Goal: Task Accomplishment & Management: Complete application form

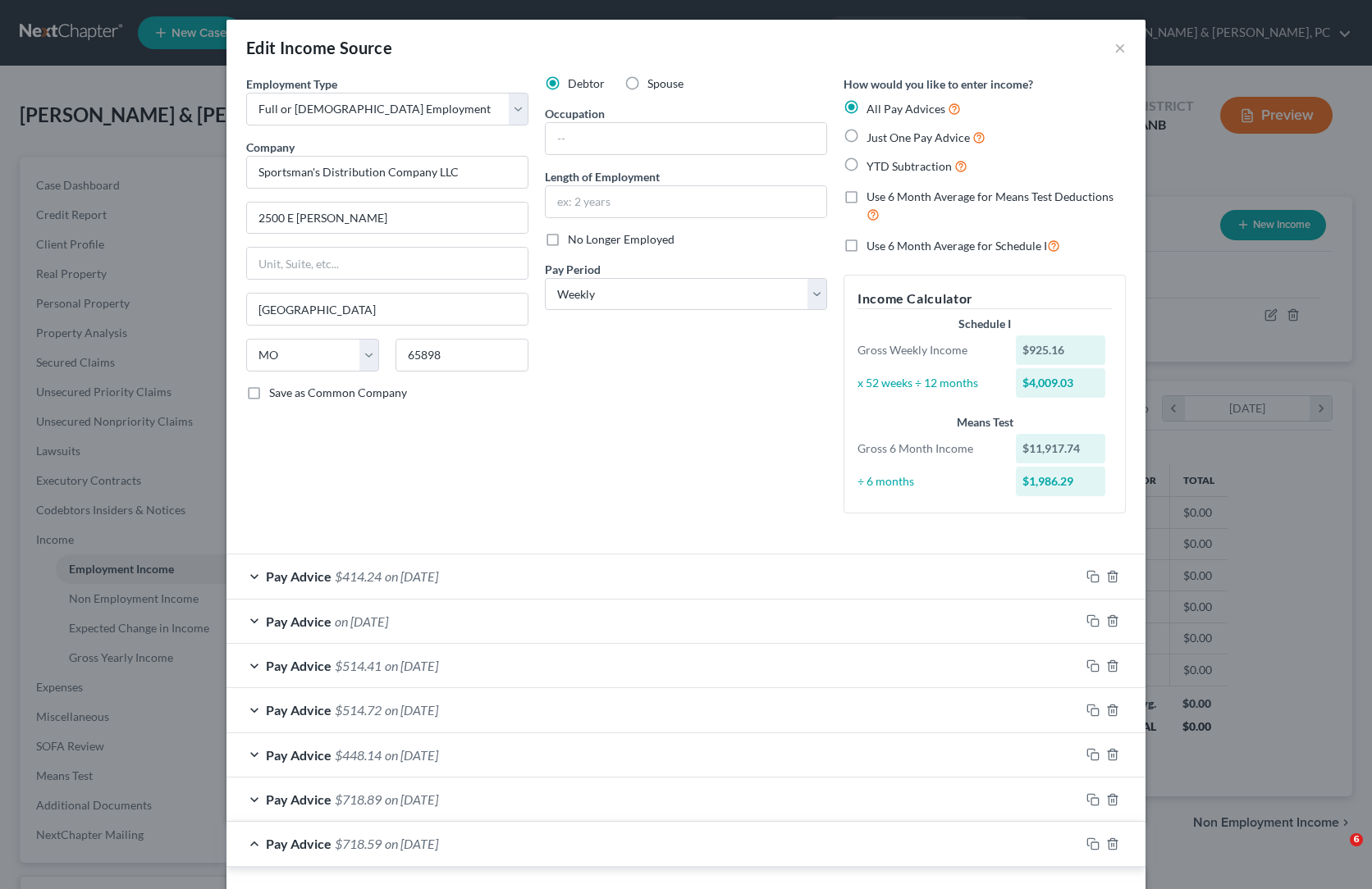
select select "0"
select select "26"
select select "3"
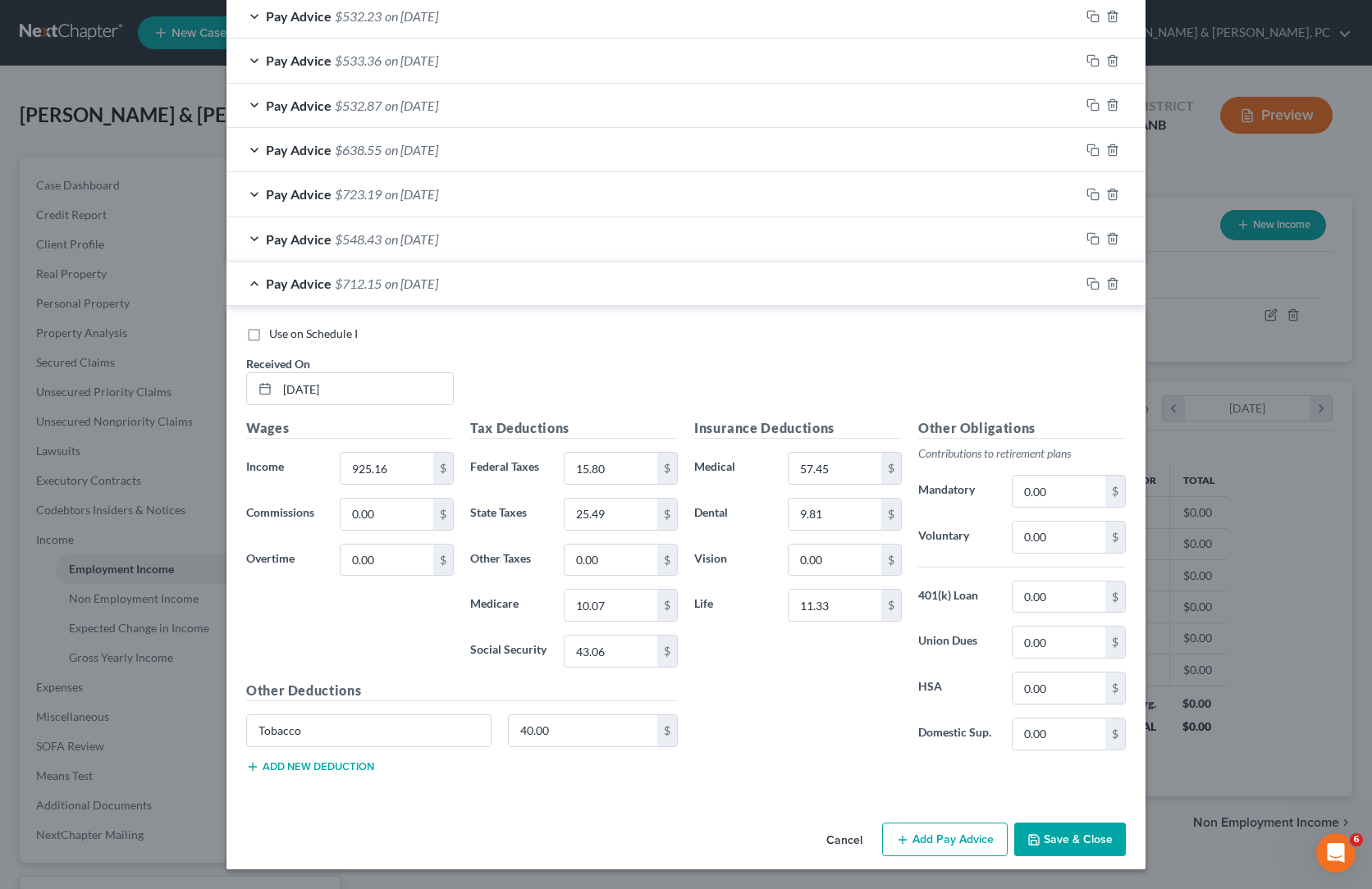
click at [530, 326] on div "Use on Schedule I Received On * [DATE]" at bounding box center [686, 372] width 896 height 93
click at [571, 472] on input "15.80" at bounding box center [611, 468] width 93 height 31
paste input "34.02"
type input "34.02"
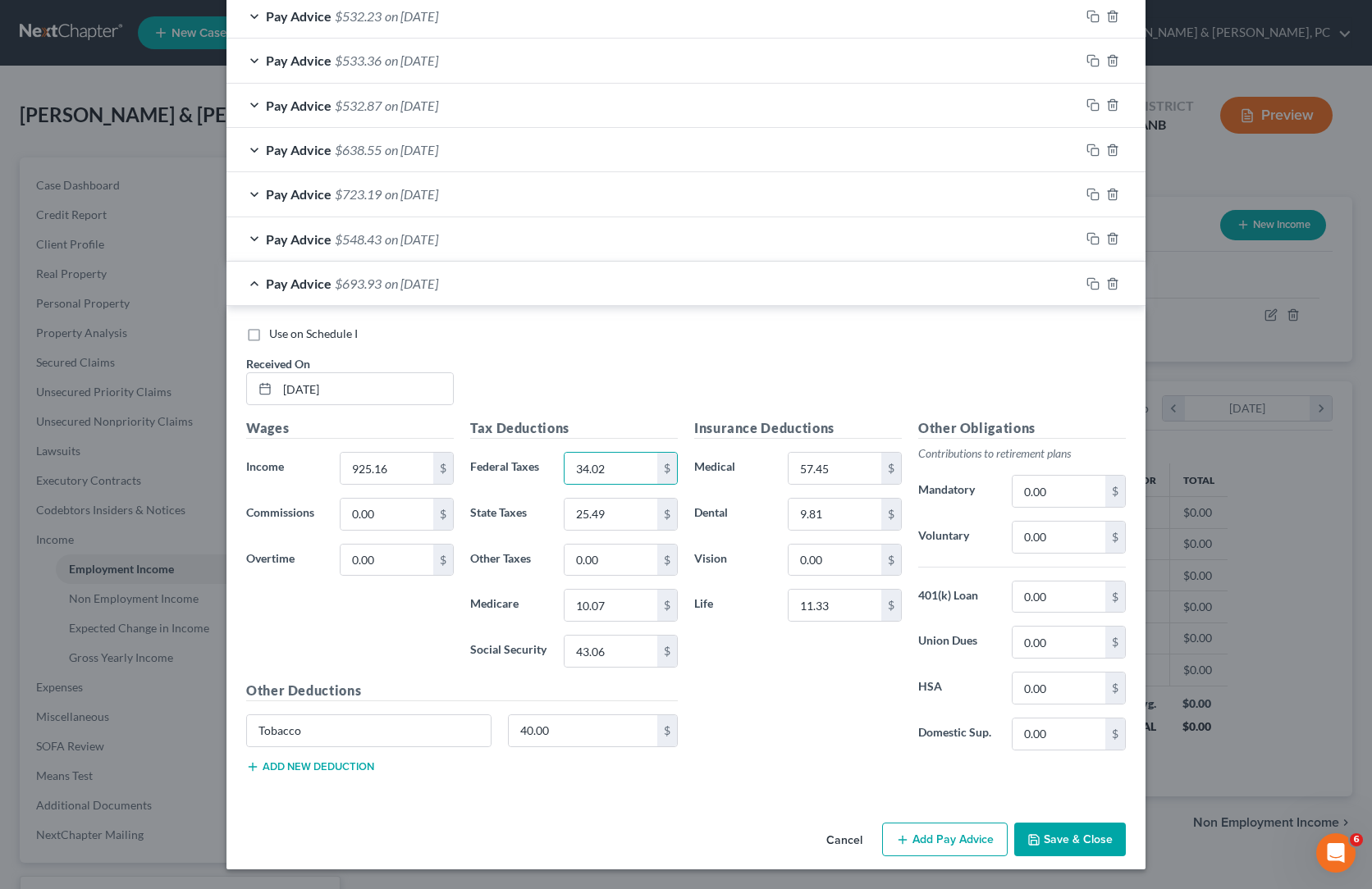
click at [820, 714] on div "Insurance Deductions Medical 57.45 $ Dental 9.81 $ Vision 0.00 $ Life 11.33 $" at bounding box center [797, 591] width 224 height 345
click at [569, 530] on input "25.49" at bounding box center [611, 515] width 93 height 31
paste input "35.21"
type input "35.21"
click at [812, 707] on div "Insurance Deductions Medical 57.45 $ Dental 9.81 $ Vision 0.00 $ Life 11.33 $" at bounding box center [797, 591] width 224 height 345
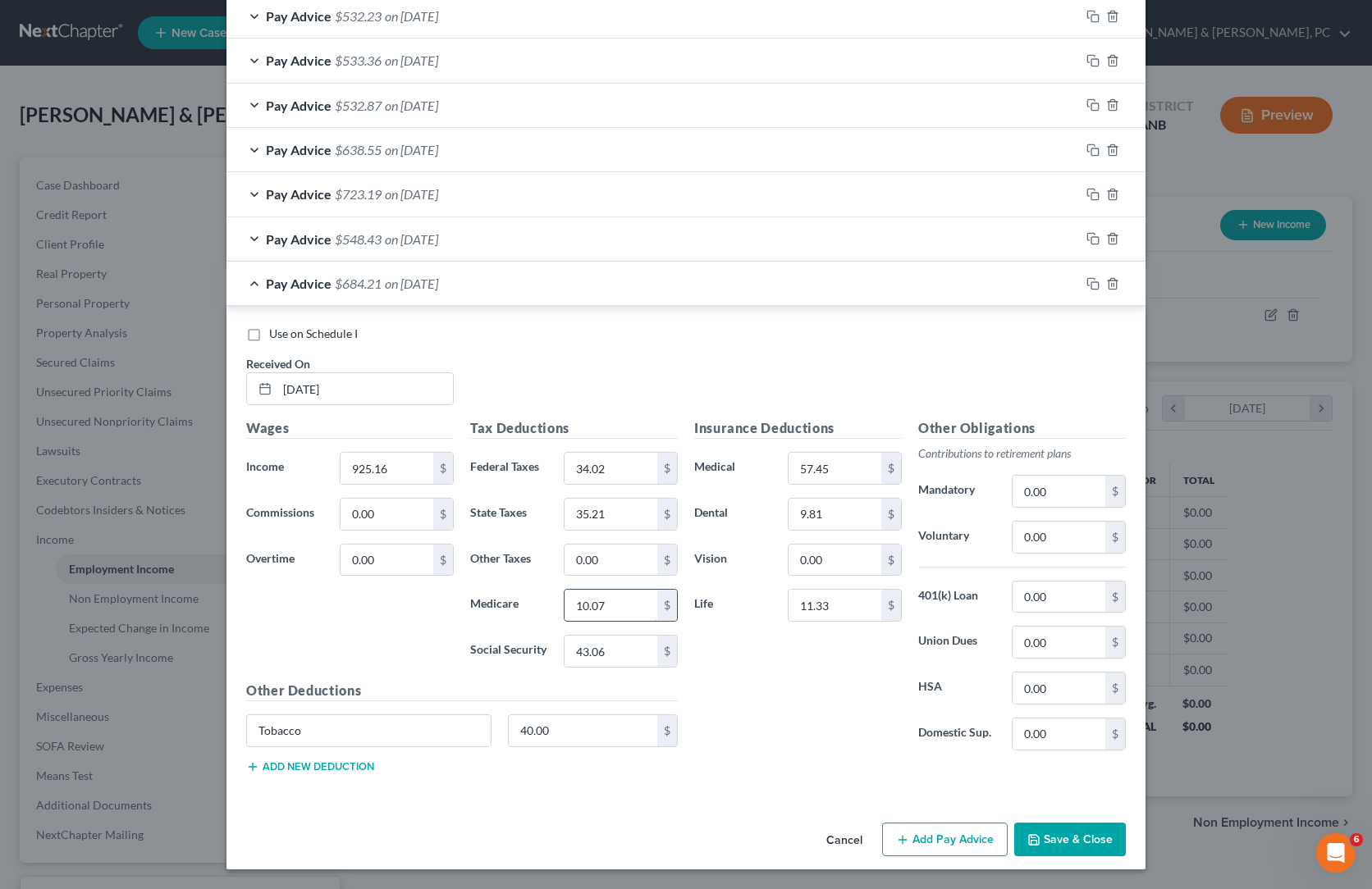
click at [572, 621] on input "10.07" at bounding box center [611, 606] width 93 height 31
paste input "2.45"
type input "12.45"
click at [810, 719] on div "Insurance Deductions Medical 57.45 $ Dental 9.81 $ Vision 0.00 $ Life 11.33 $" at bounding box center [797, 591] width 224 height 345
click at [595, 667] on input "43.06" at bounding box center [611, 651] width 93 height 31
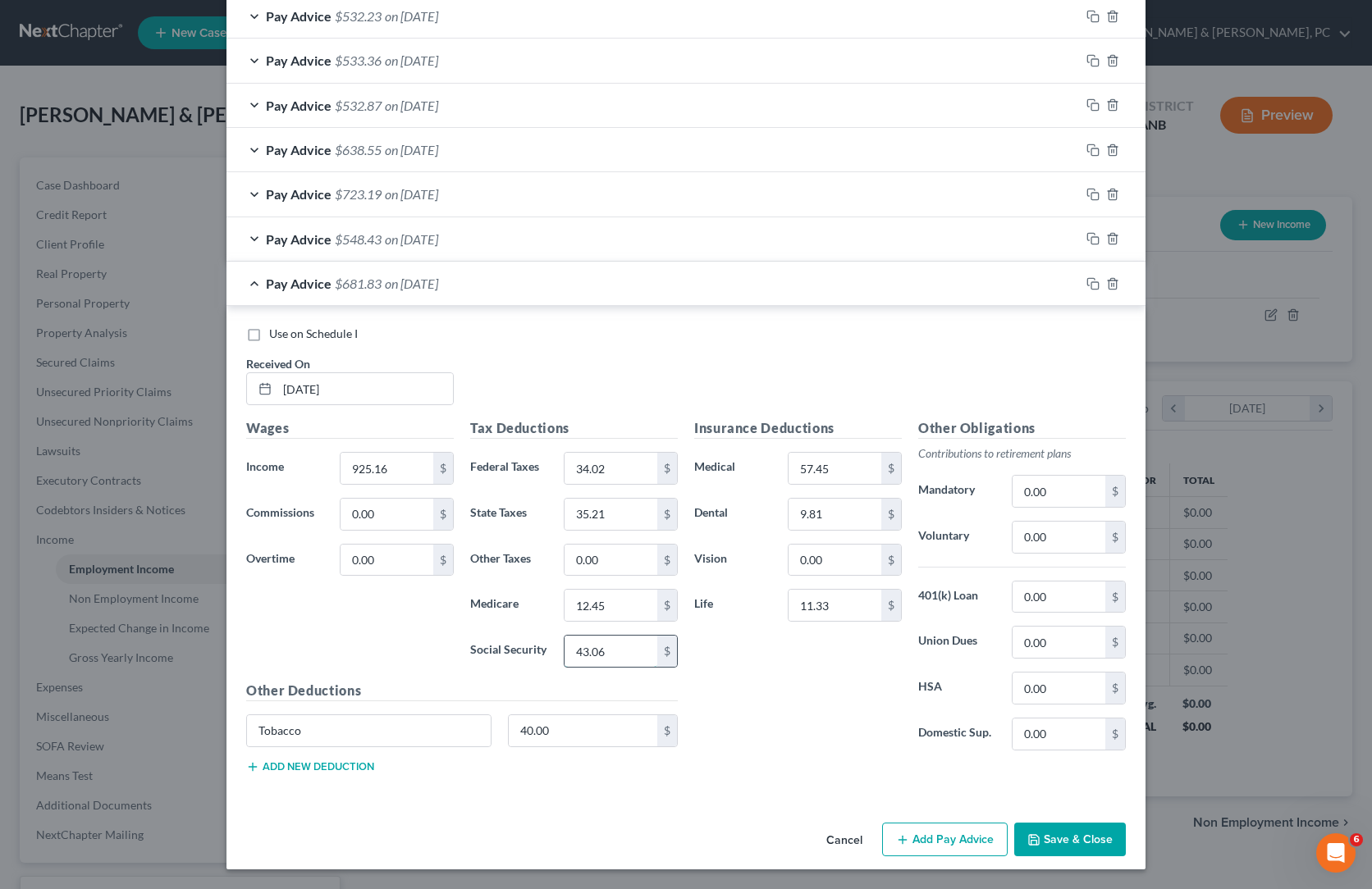
paste input "53.21"
type input "53.21"
click at [603, 326] on div "Use on Schedule I Received On * [DATE]" at bounding box center [686, 372] width 896 height 93
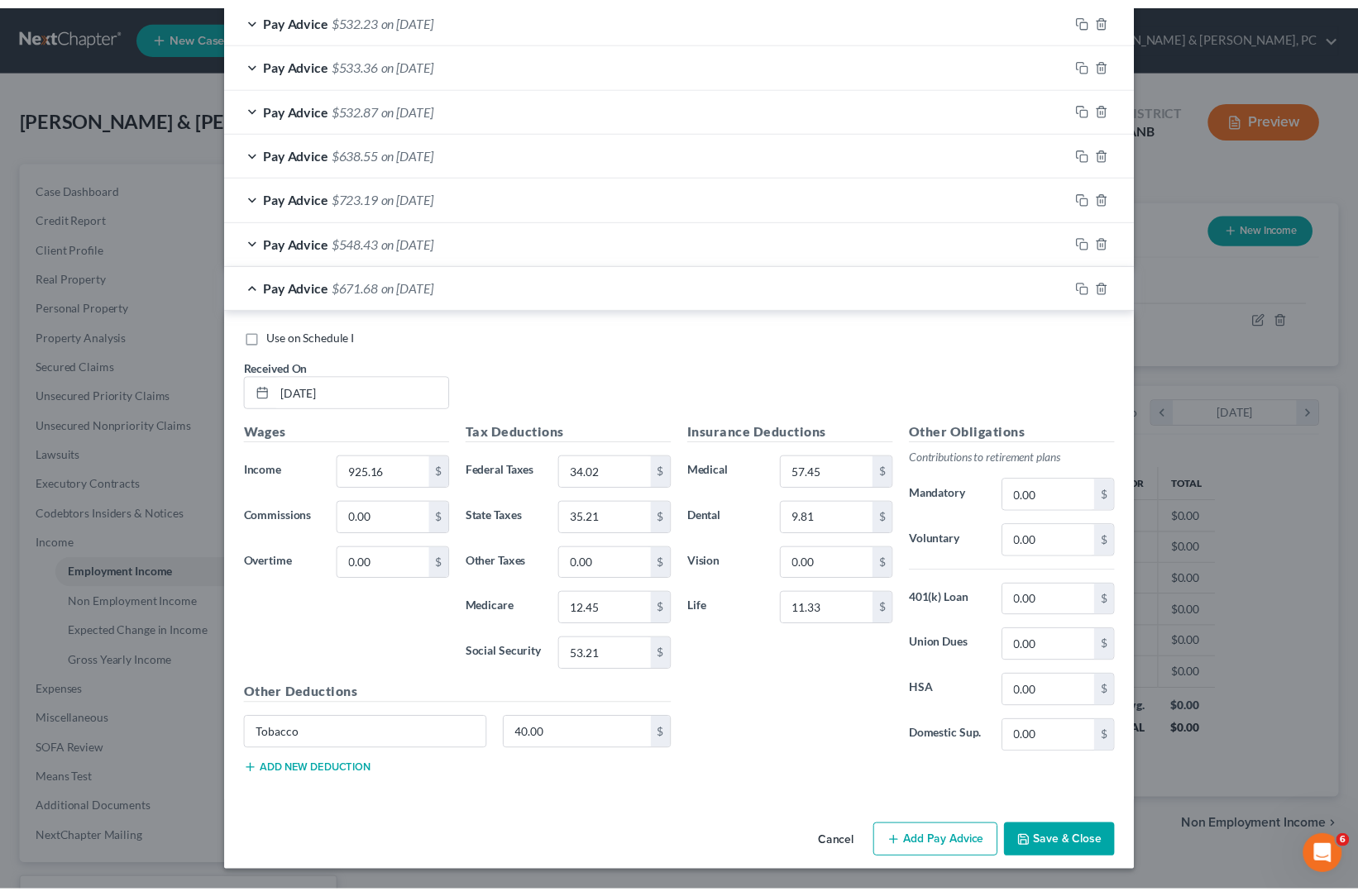
scroll to position [3958, 0]
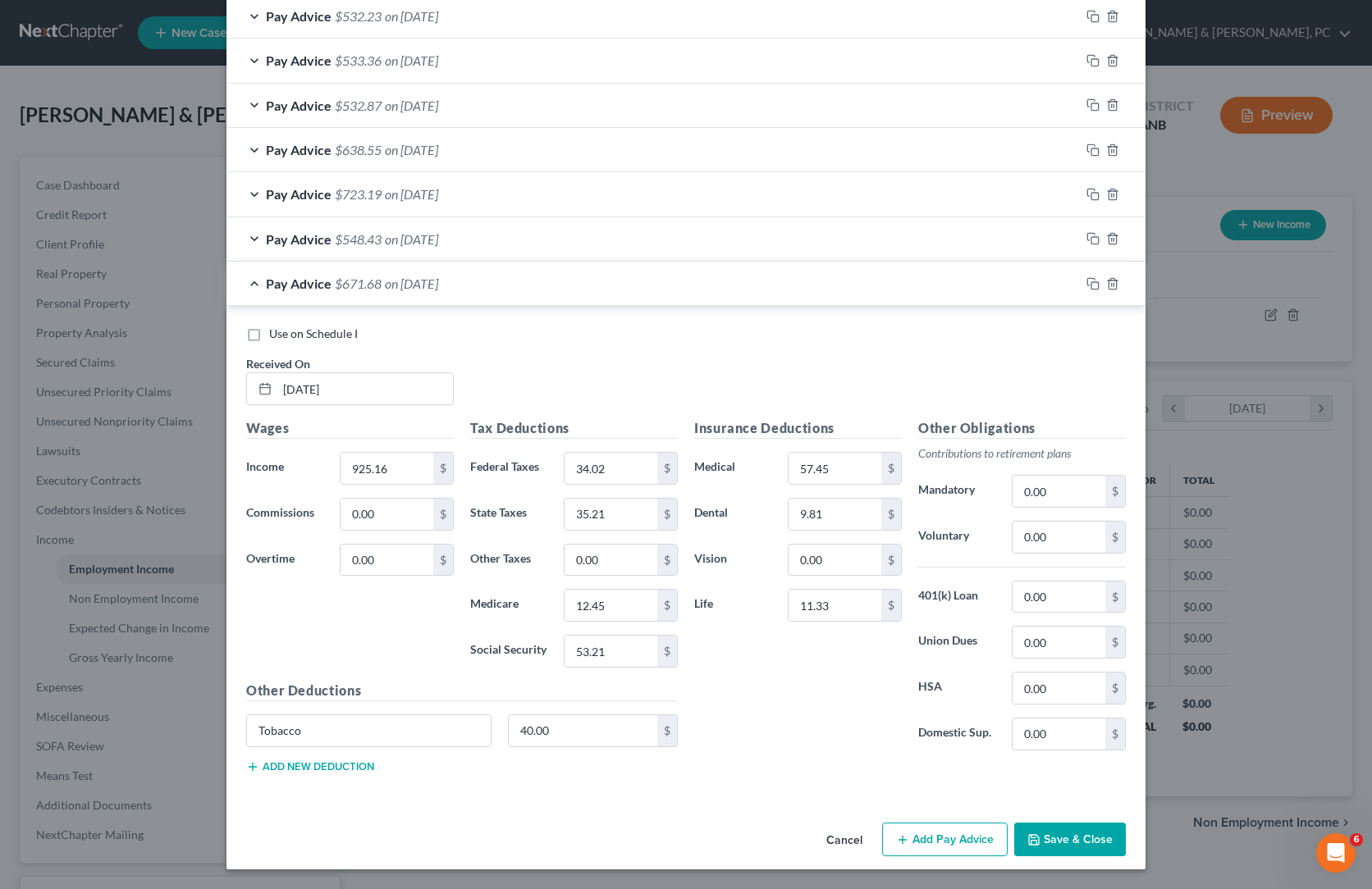
click at [1125, 823] on button "Save & Close" at bounding box center [1070, 840] width 112 height 34
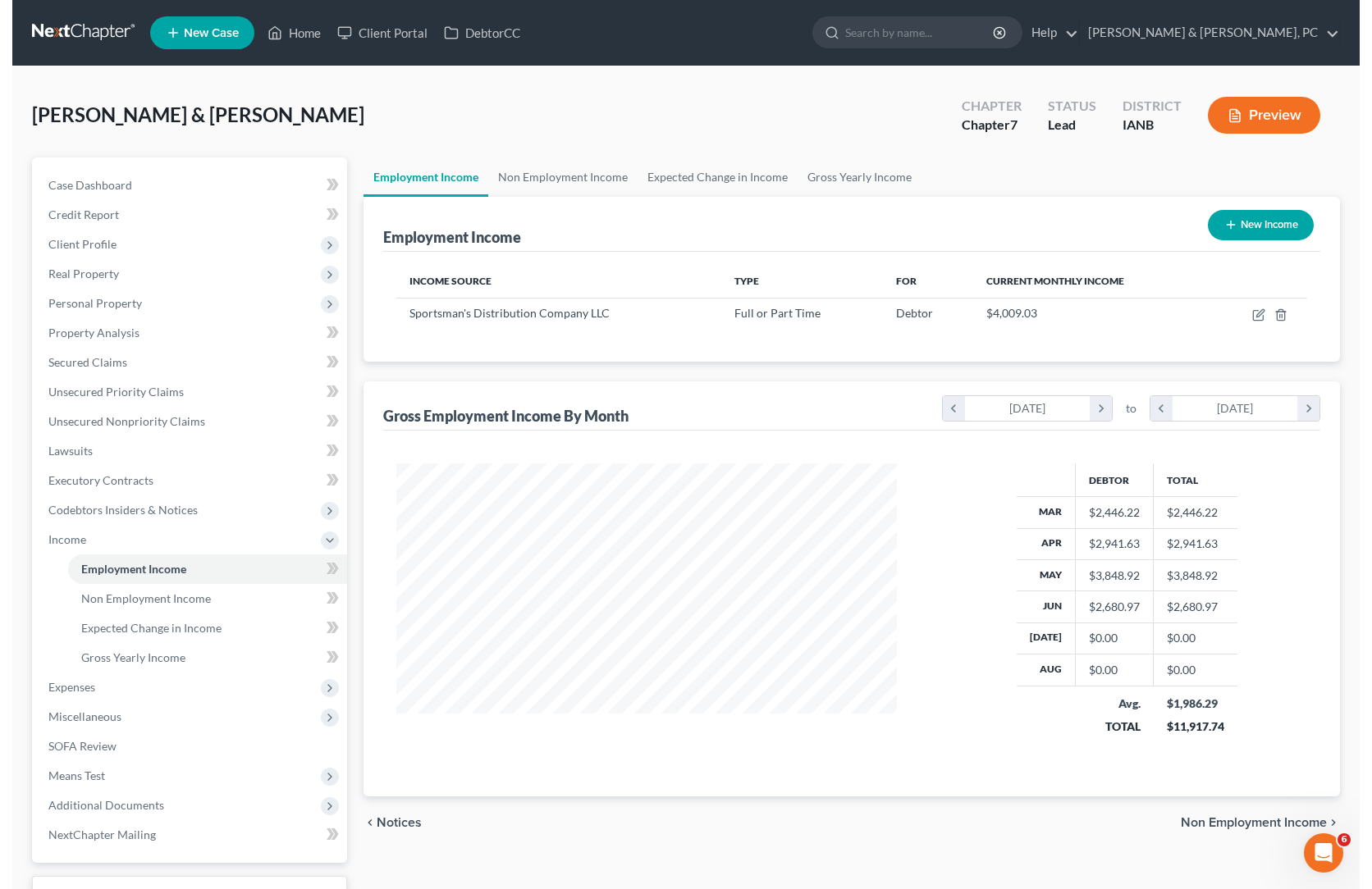
scroll to position [819794, 819874]
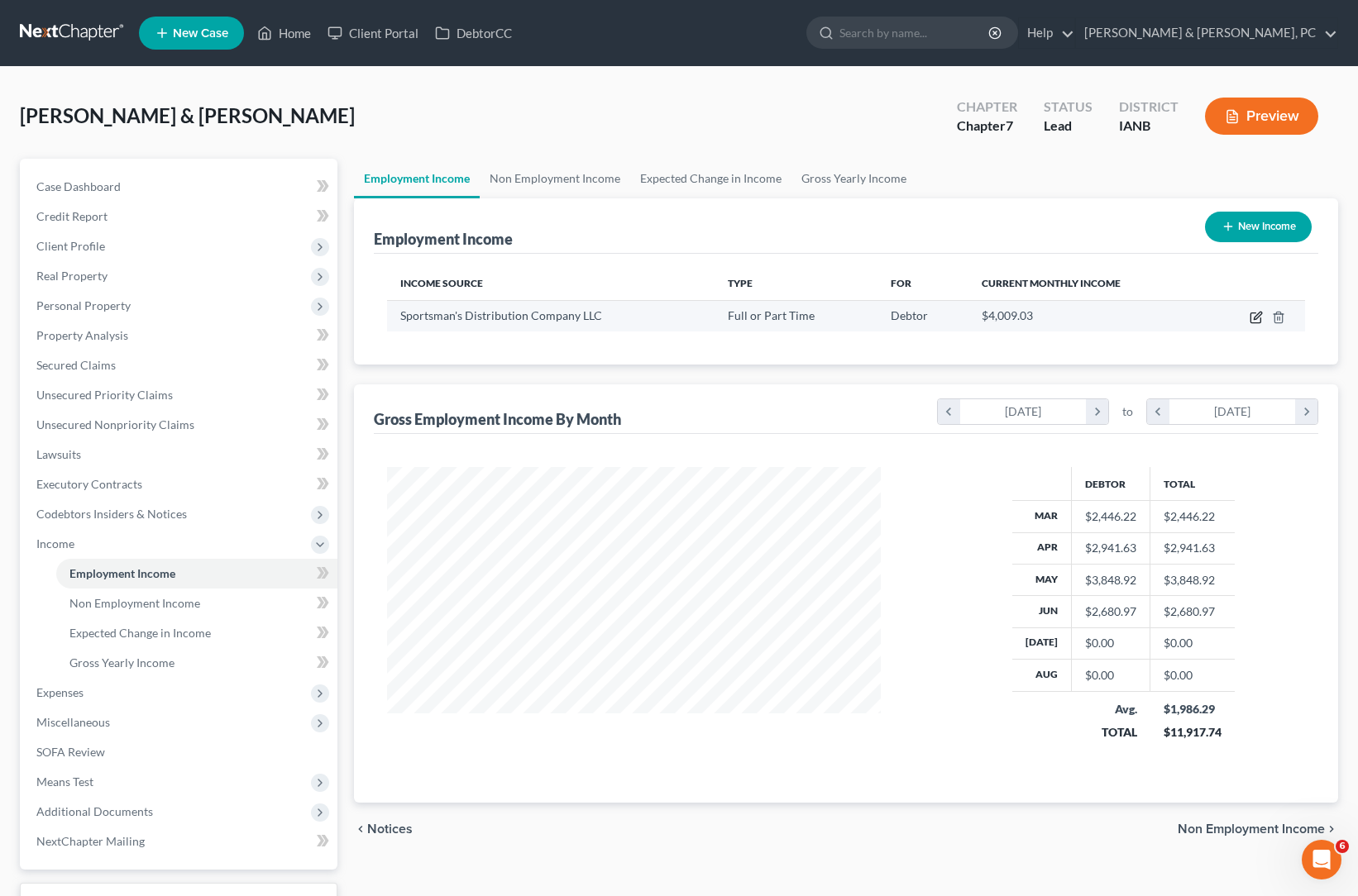
click at [1250, 324] on icon "button" at bounding box center [1256, 317] width 13 height 13
select select "0"
select select "26"
select select "3"
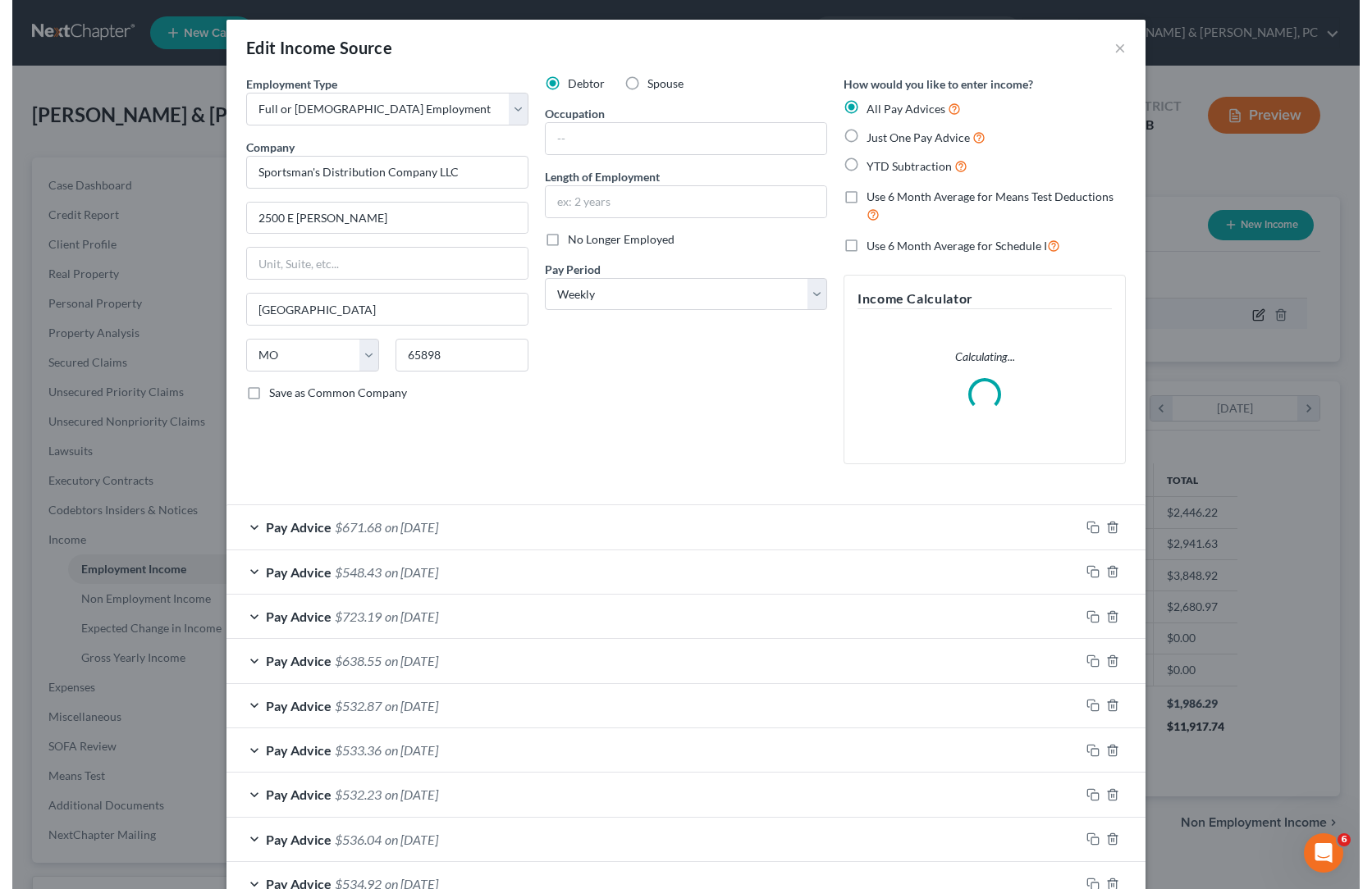
scroll to position [438, 534]
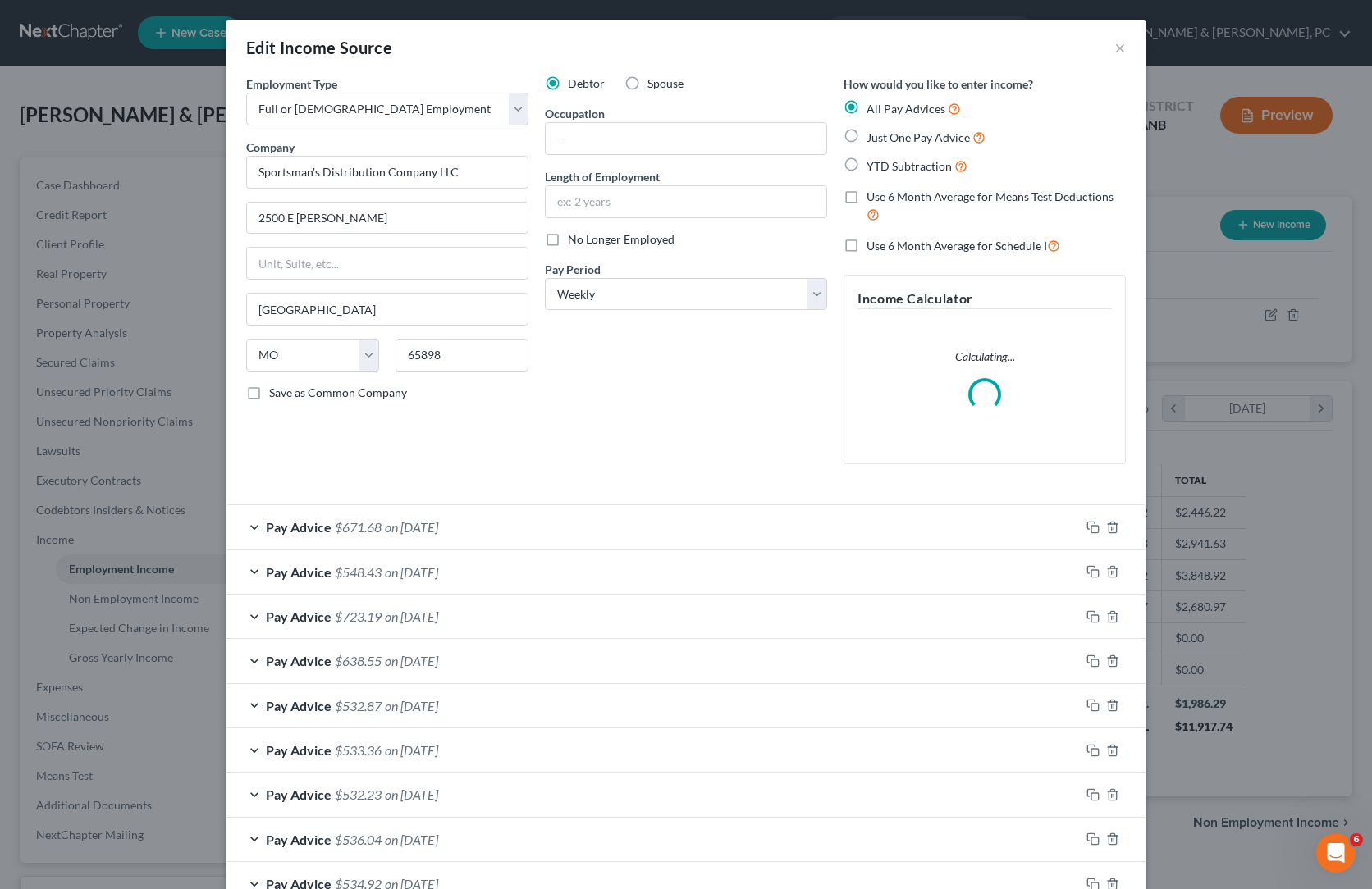
click at [705, 478] on div "Debtor Spouse Occupation Length of Employment No Longer Employed Pay Period * S…" at bounding box center [686, 277] width 299 height 402
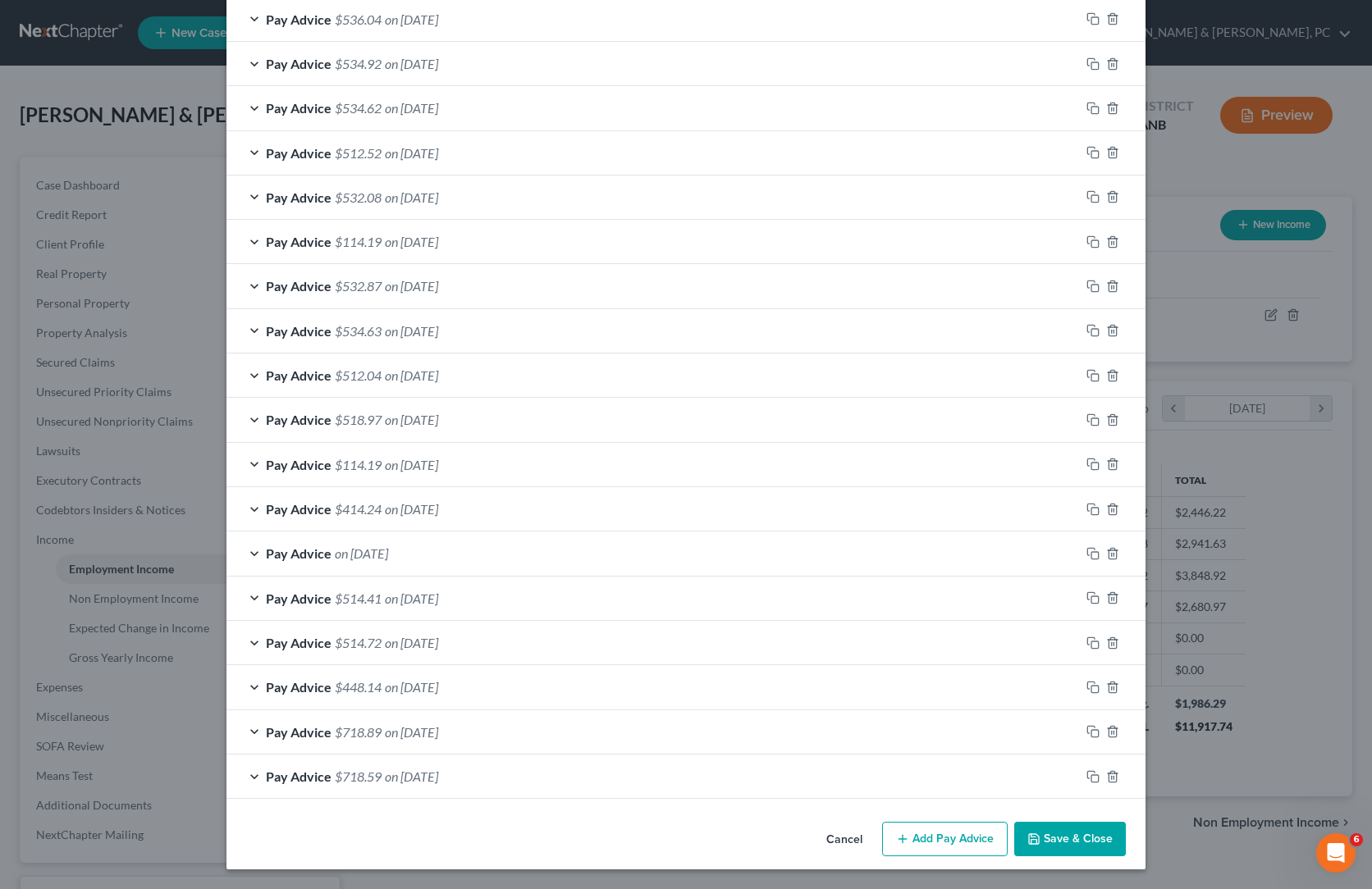
scroll to position [1735, 0]
click at [286, 755] on div "Pay Advice $718.59 on [DATE]" at bounding box center [653, 776] width 853 height 44
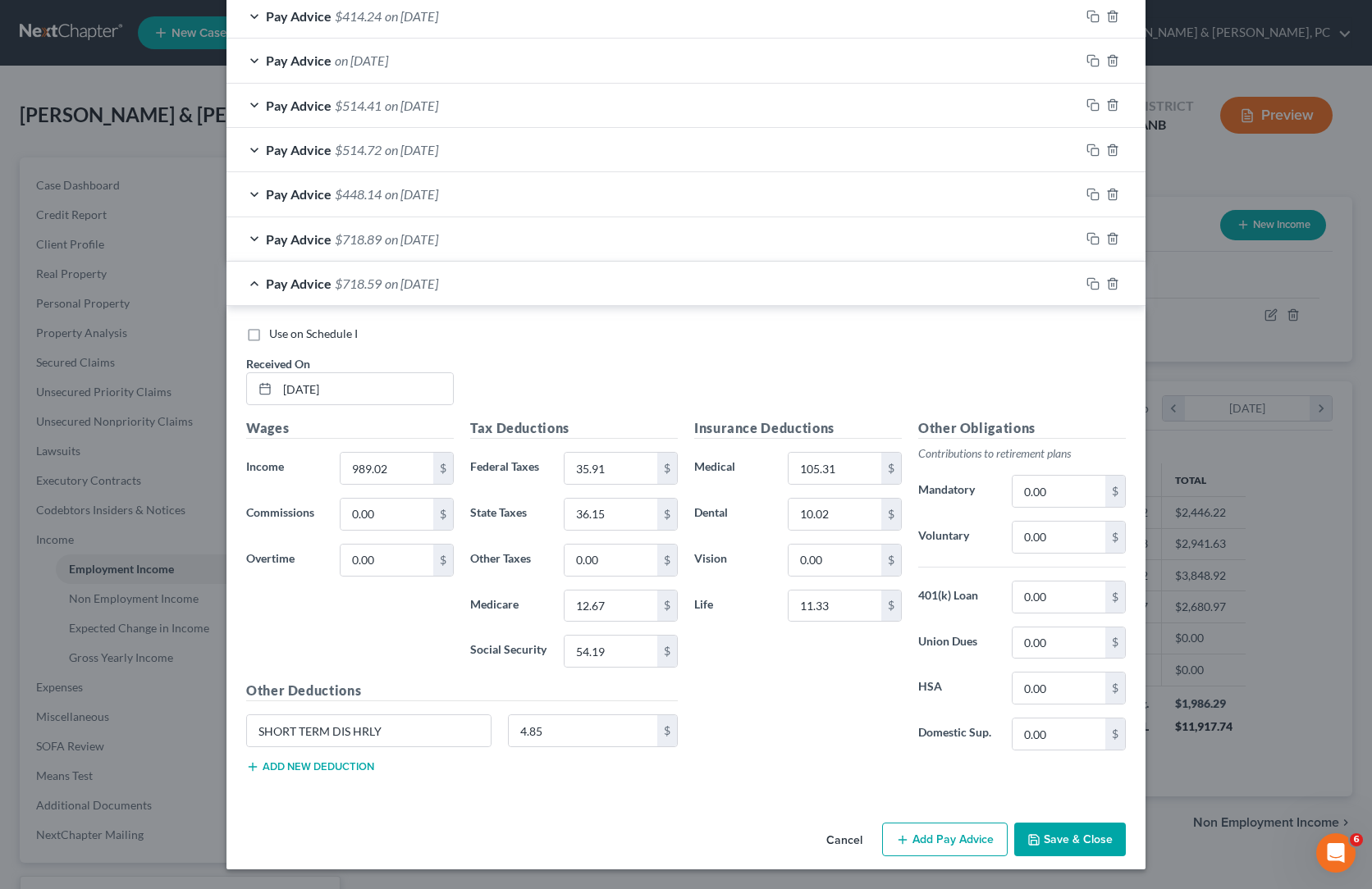
scroll to position [1665, 0]
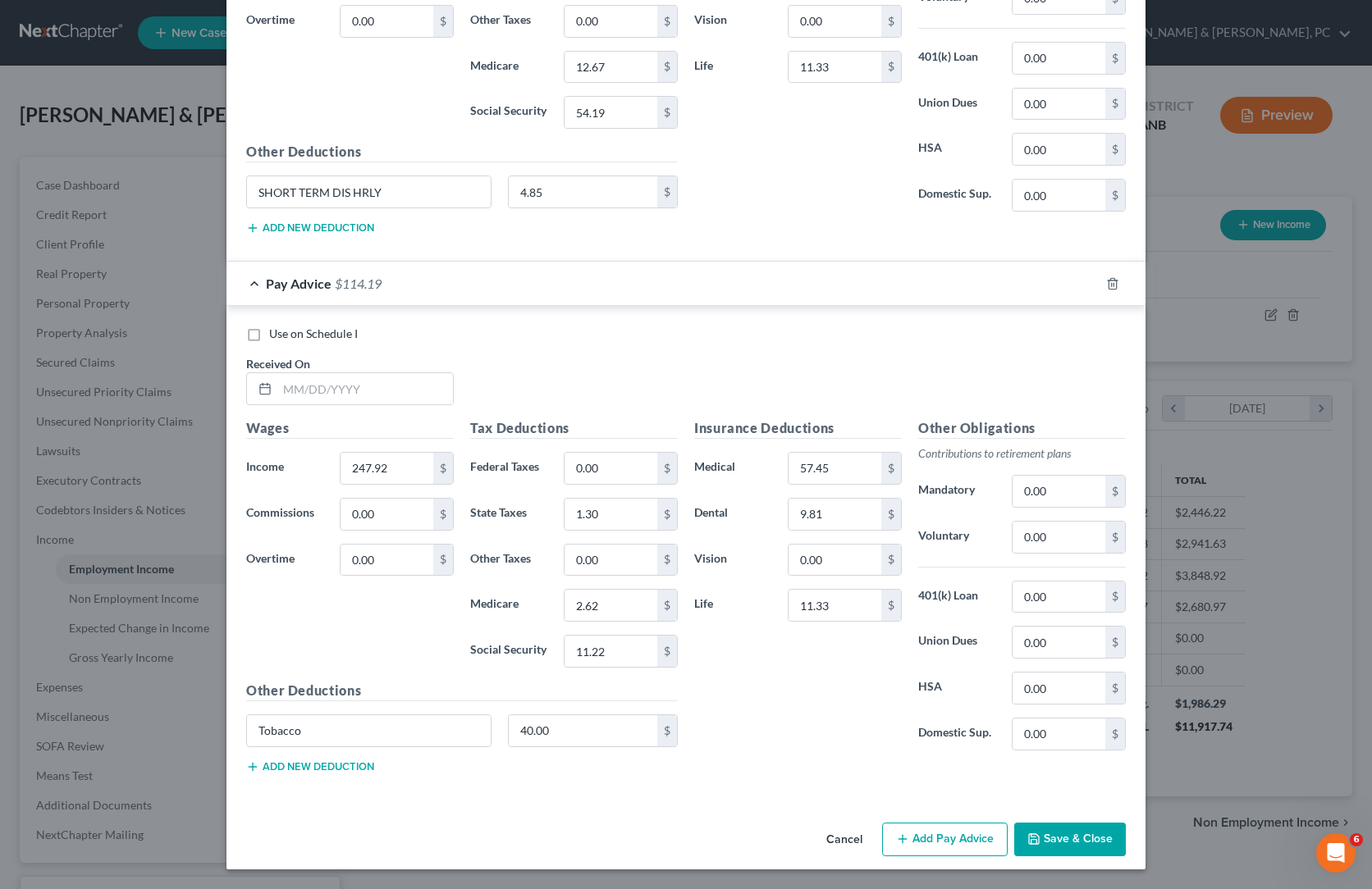
scroll to position [2506, 0]
click at [747, 225] on div "Insurance Deductions Medical 105.31 $ Dental 10.02 $ Vision 0.00 $ Life 11.33 $" at bounding box center [797, 52] width 224 height 345
click at [277, 374] on input "text" at bounding box center [365, 388] width 175 height 31
paste input "[DATE]"
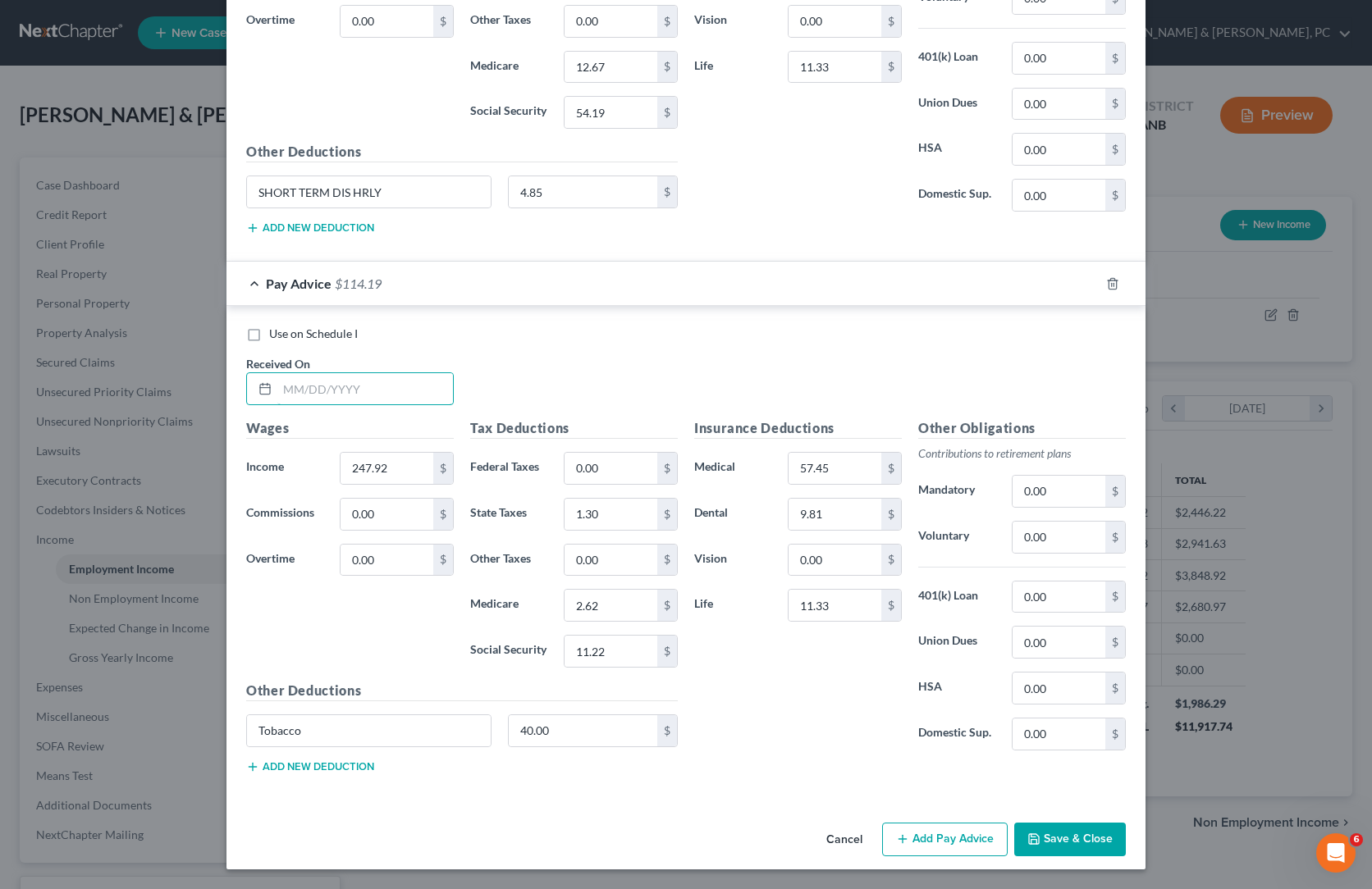
type input "[DATE]"
click at [548, 392] on div "Use on Schedule I Received On * [DATE]" at bounding box center [686, 372] width 896 height 93
click at [621, 667] on input "11.22" at bounding box center [611, 651] width 93 height 31
paste input "42.97"
type input "42.97"
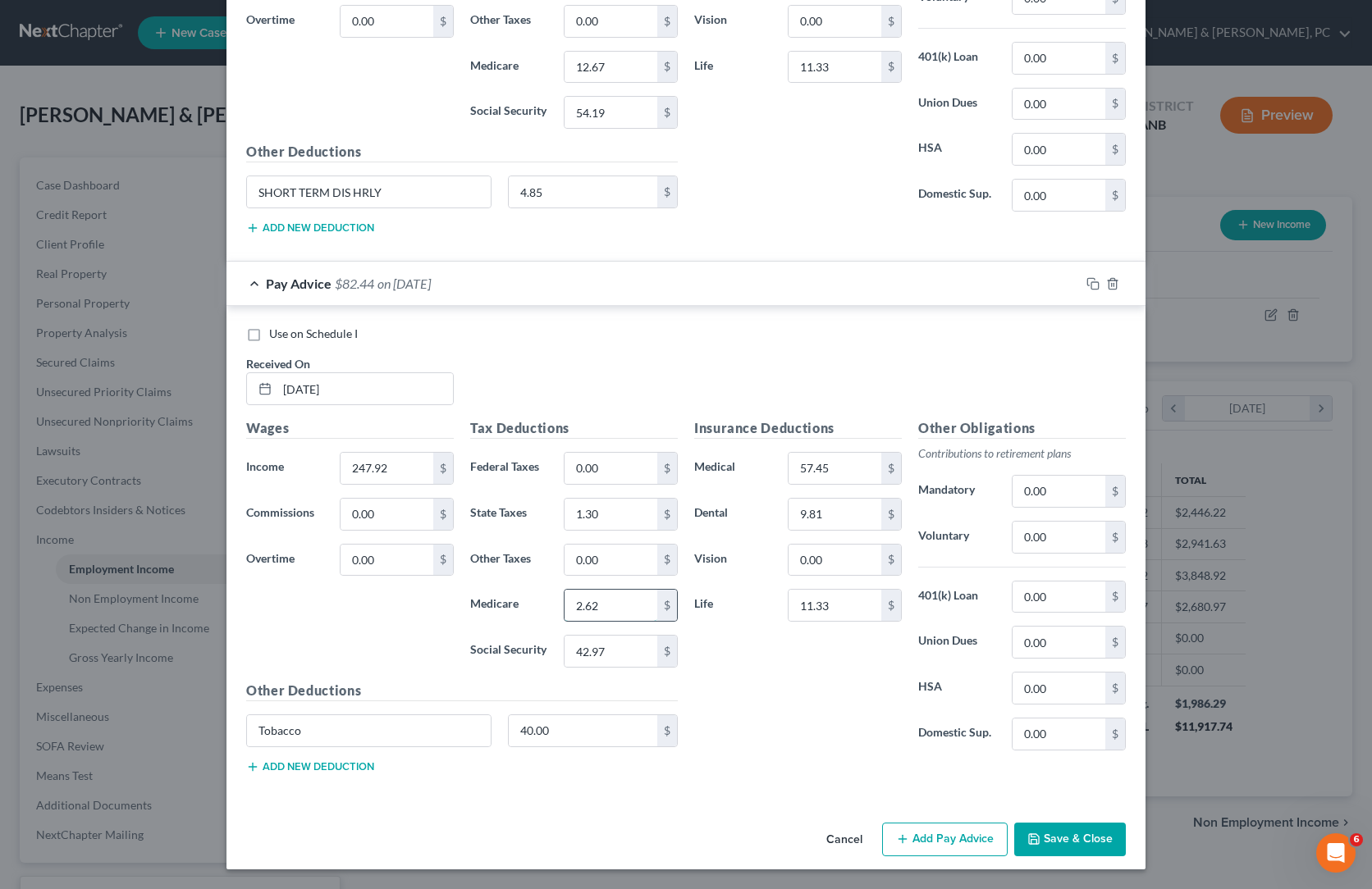
click at [566, 621] on input "2.62" at bounding box center [611, 606] width 93 height 31
paste input "10.05"
type input "10.05"
drag, startPoint x: 1018, startPoint y: 384, endPoint x: 1366, endPoint y: 467, distance: 357.8
click at [1018, 385] on div "Use on Schedule I Received On * [DATE]" at bounding box center [686, 372] width 896 height 93
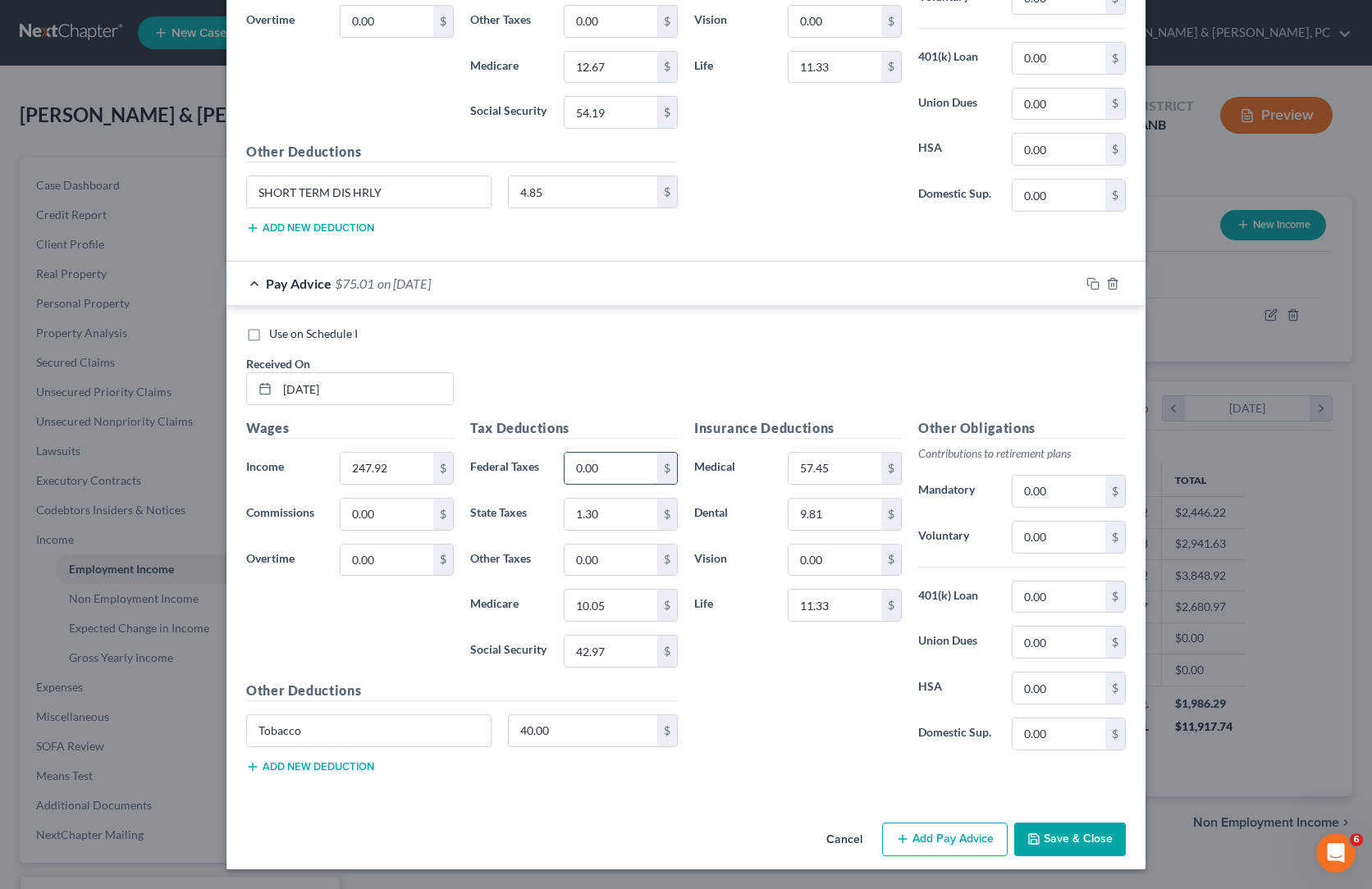
click at [577, 484] on input "0.00" at bounding box center [611, 468] width 93 height 31
paste input "15.65"
type input "15.65"
click at [748, 387] on div "Use on Schedule I Received On * [DATE]" at bounding box center [686, 372] width 896 height 93
click at [564, 530] on input "1.30" at bounding box center [611, 515] width 93 height 31
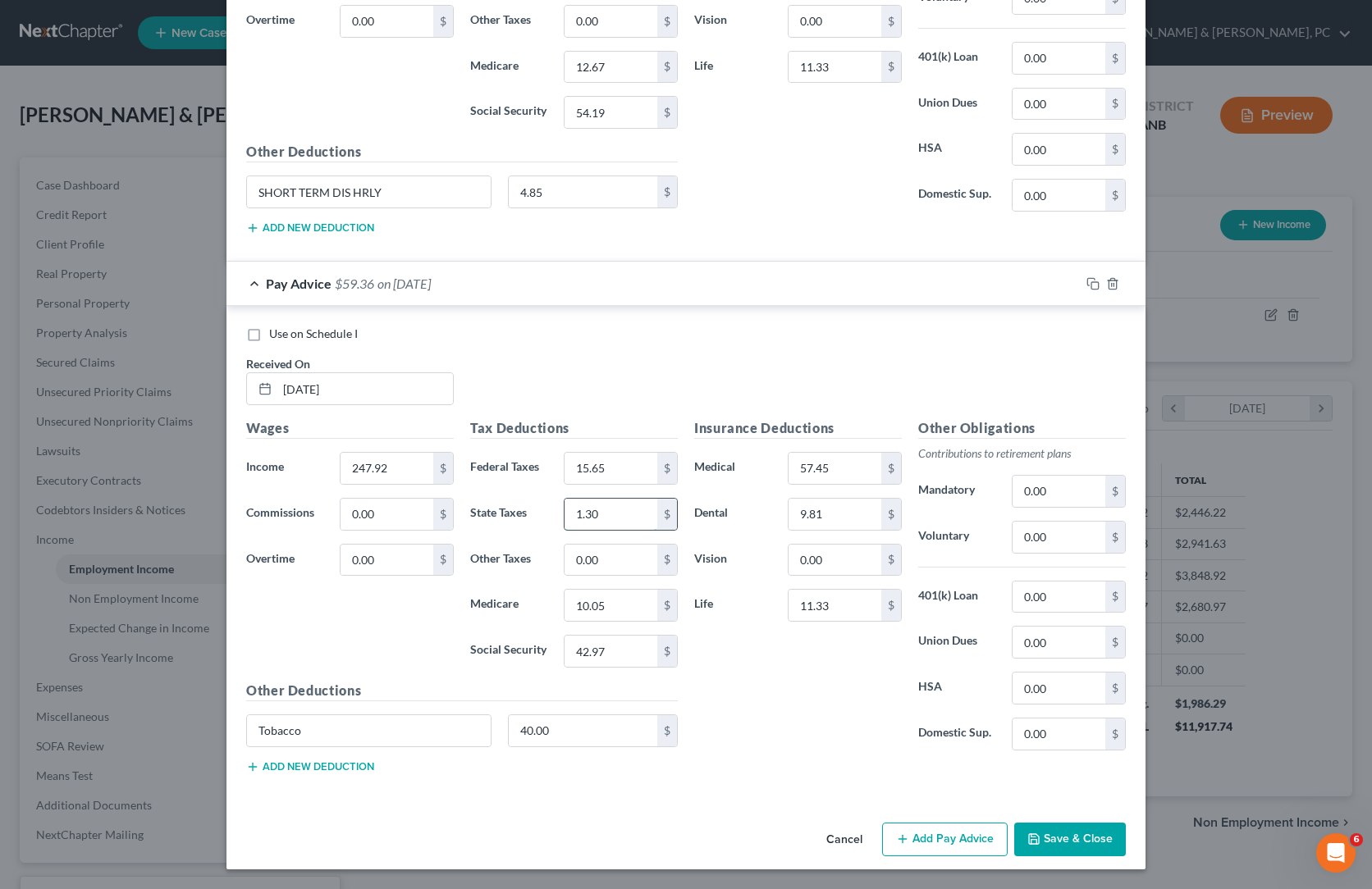
paste input "25.4"
type input "25.40"
click at [662, 346] on div "Use on Schedule I Received On * [DATE]" at bounding box center [686, 372] width 896 height 93
click at [340, 484] on input "247.92" at bounding box center [387, 468] width 93 height 31
drag, startPoint x: 254, startPoint y: 502, endPoint x: 241, endPoint y: 491, distance: 17.0
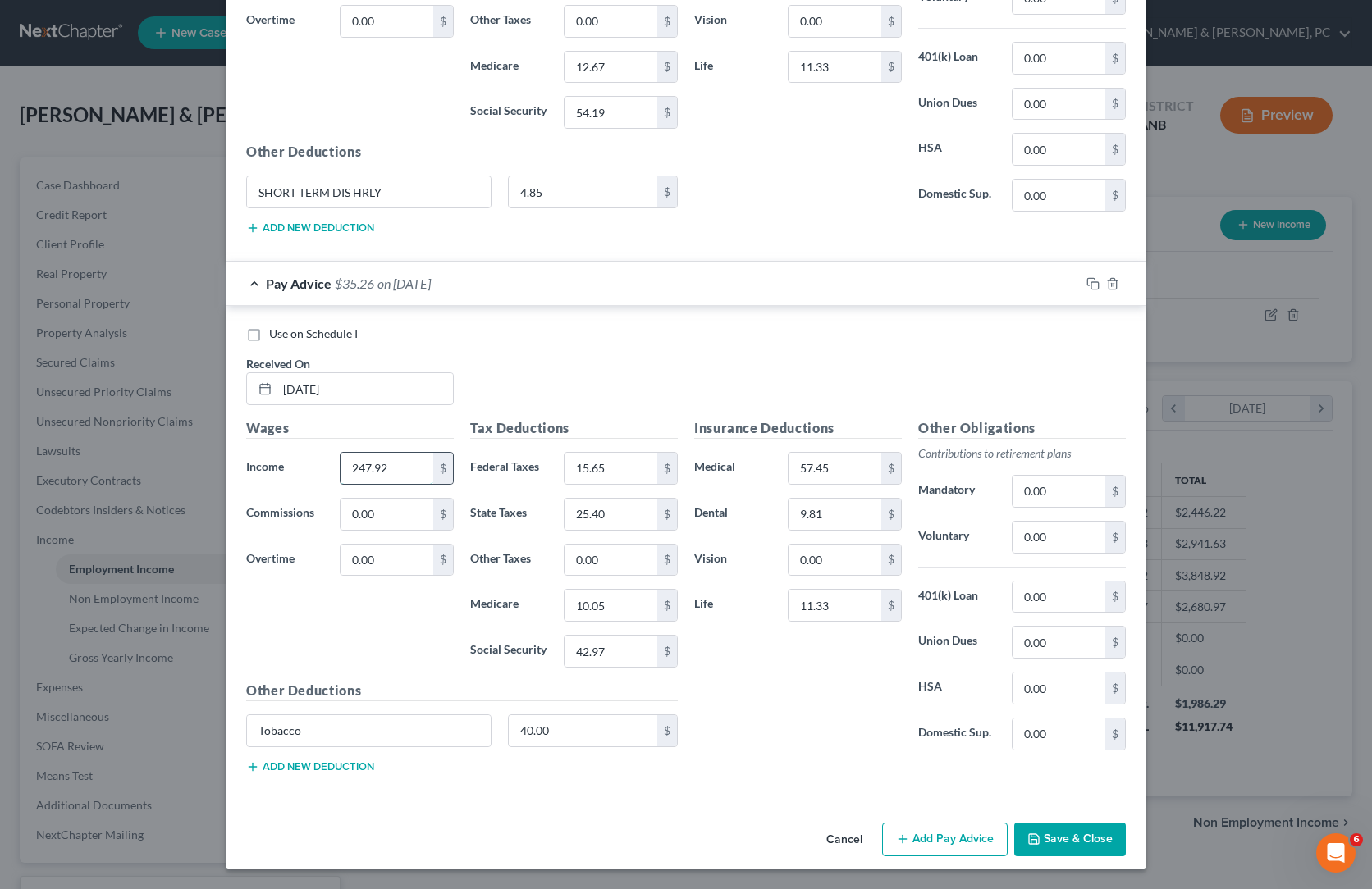
click at [340, 484] on input "247.92" at bounding box center [387, 468] width 93 height 31
paste input "759.96"
type input "759.96"
click at [599, 374] on div "Use on Schedule I Received On * [DATE]" at bounding box center [686, 372] width 896 height 93
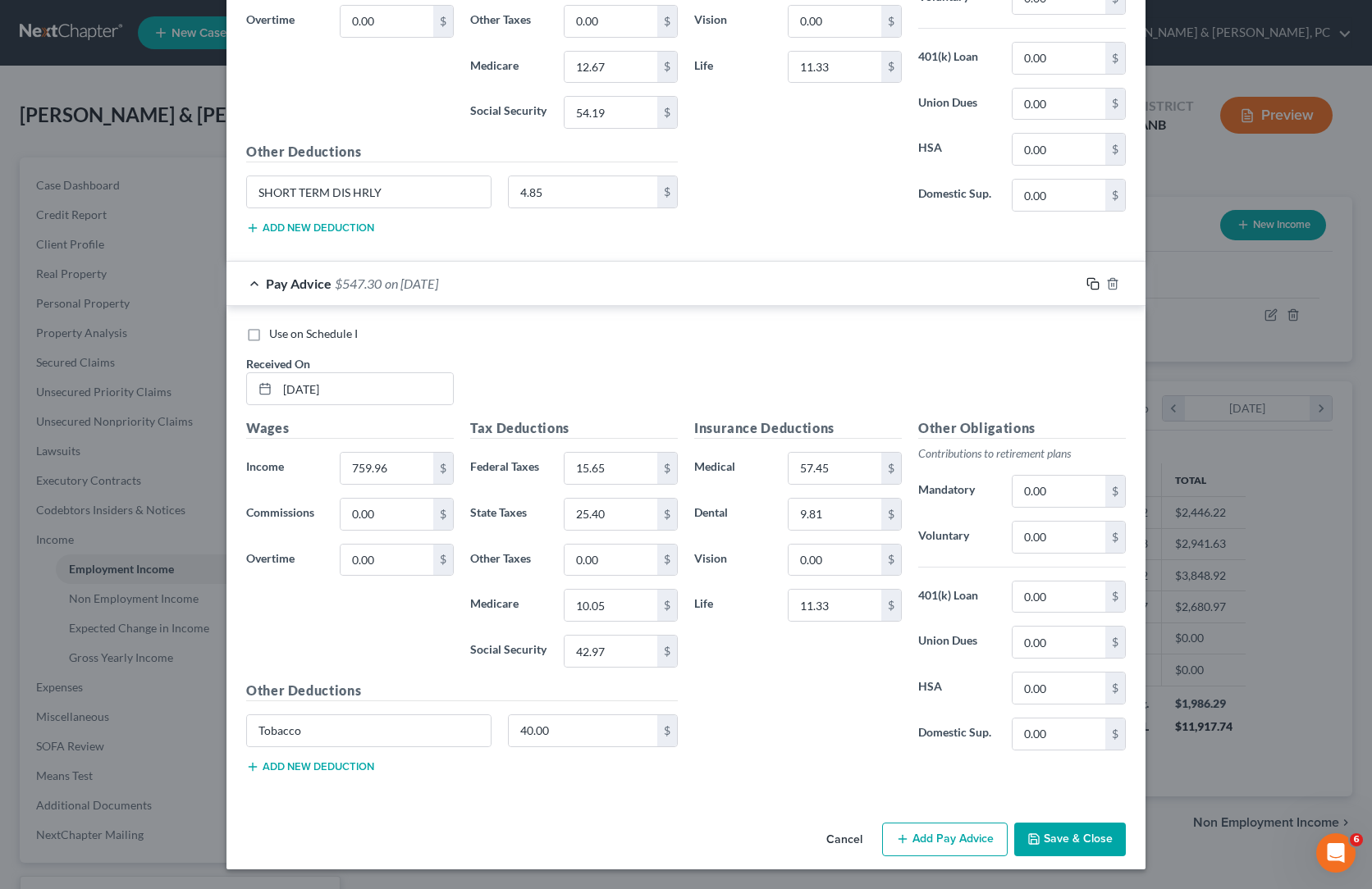
drag, startPoint x: 1245, startPoint y: 217, endPoint x: 1109, endPoint y: 350, distance: 190.2
click at [1100, 277] on icon "button" at bounding box center [1092, 283] width 13 height 13
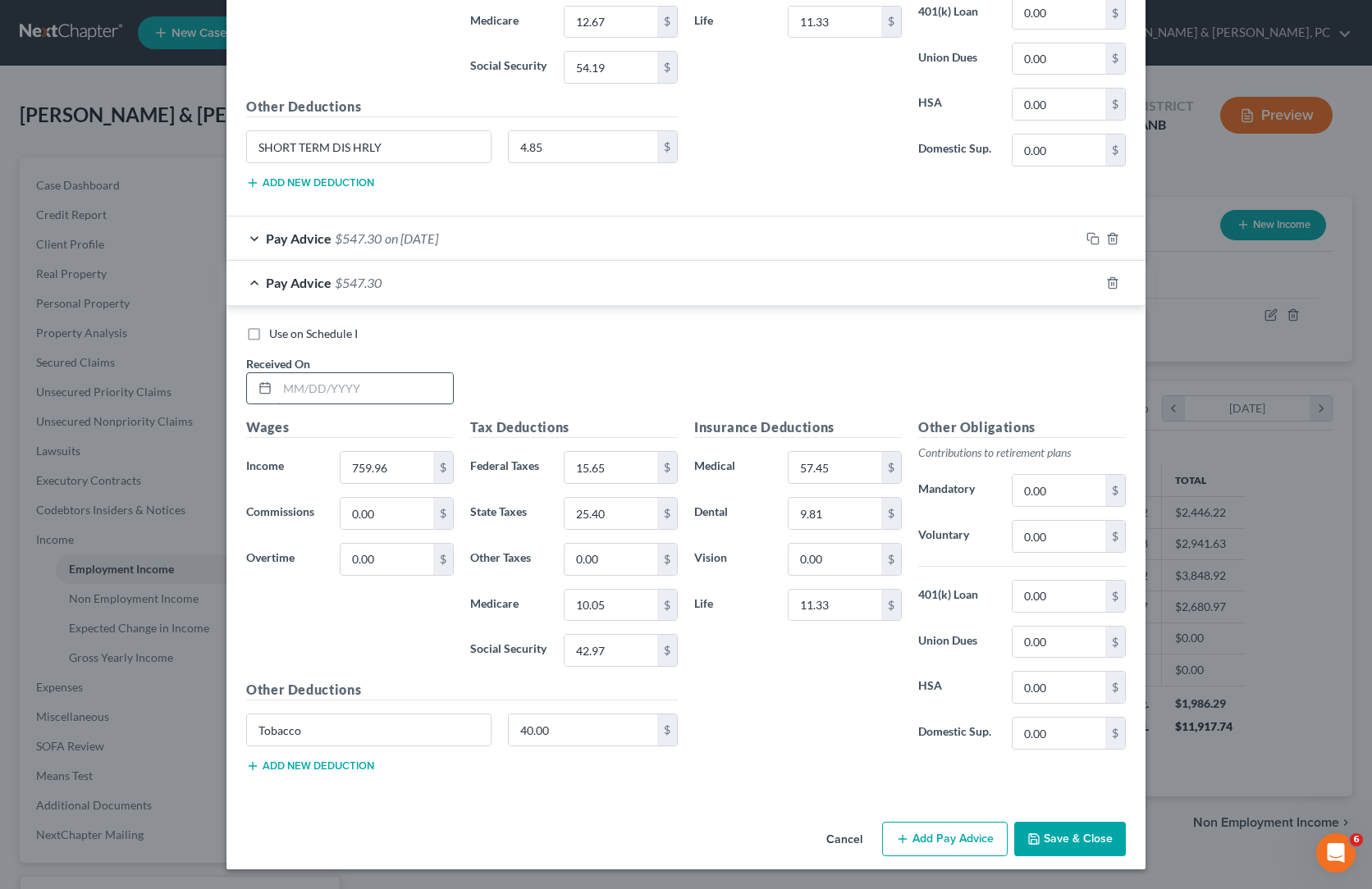
click at [277, 405] on input "text" at bounding box center [365, 388] width 175 height 31
paste input "[DATE]"
type input "[DATE]"
click at [510, 418] on div "Use on Schedule I Received On * [DATE]" at bounding box center [686, 372] width 896 height 93
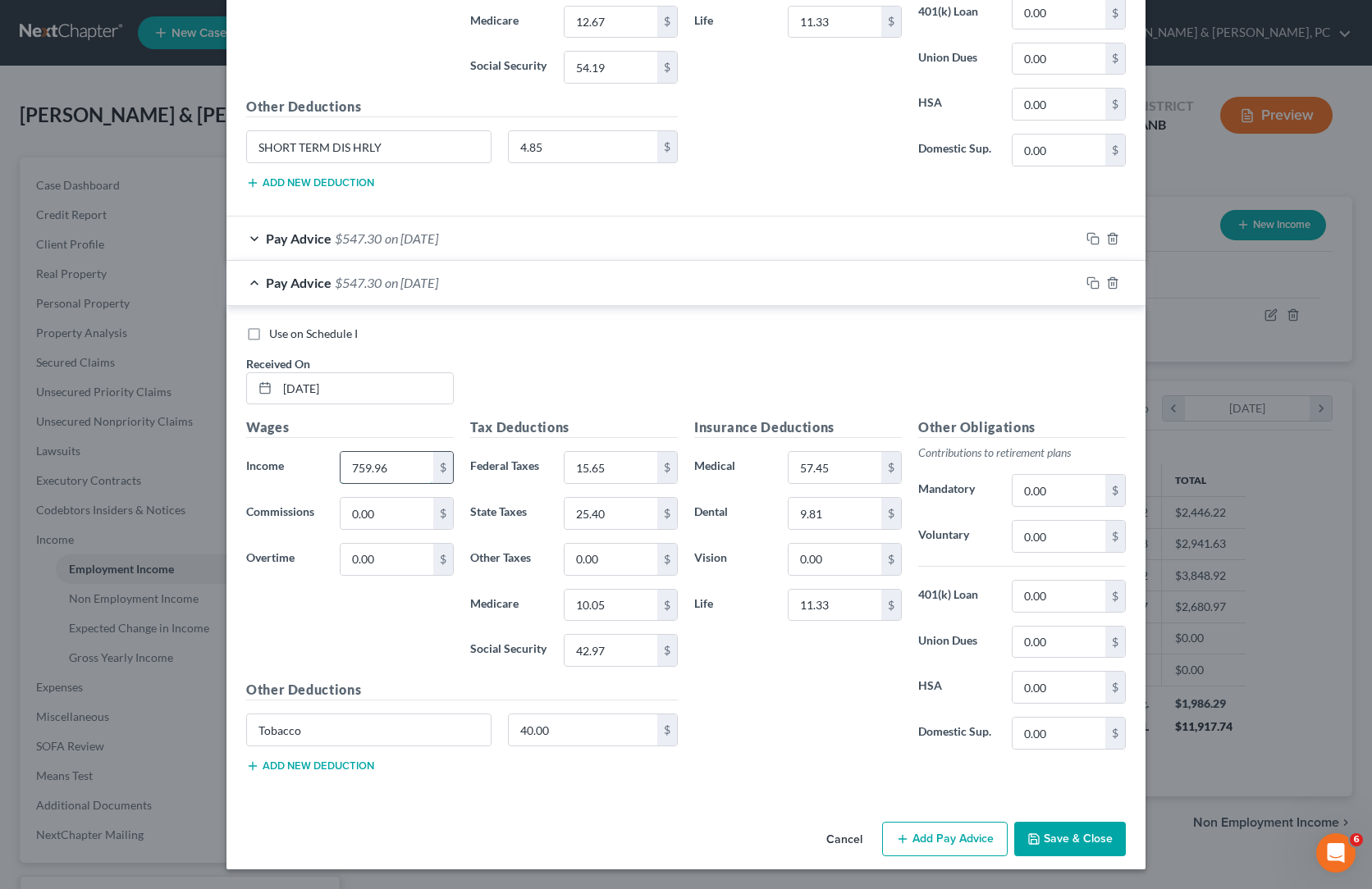
click at [340, 483] on input "759.96" at bounding box center [387, 467] width 93 height 31
paste input "54"
type input "759.54"
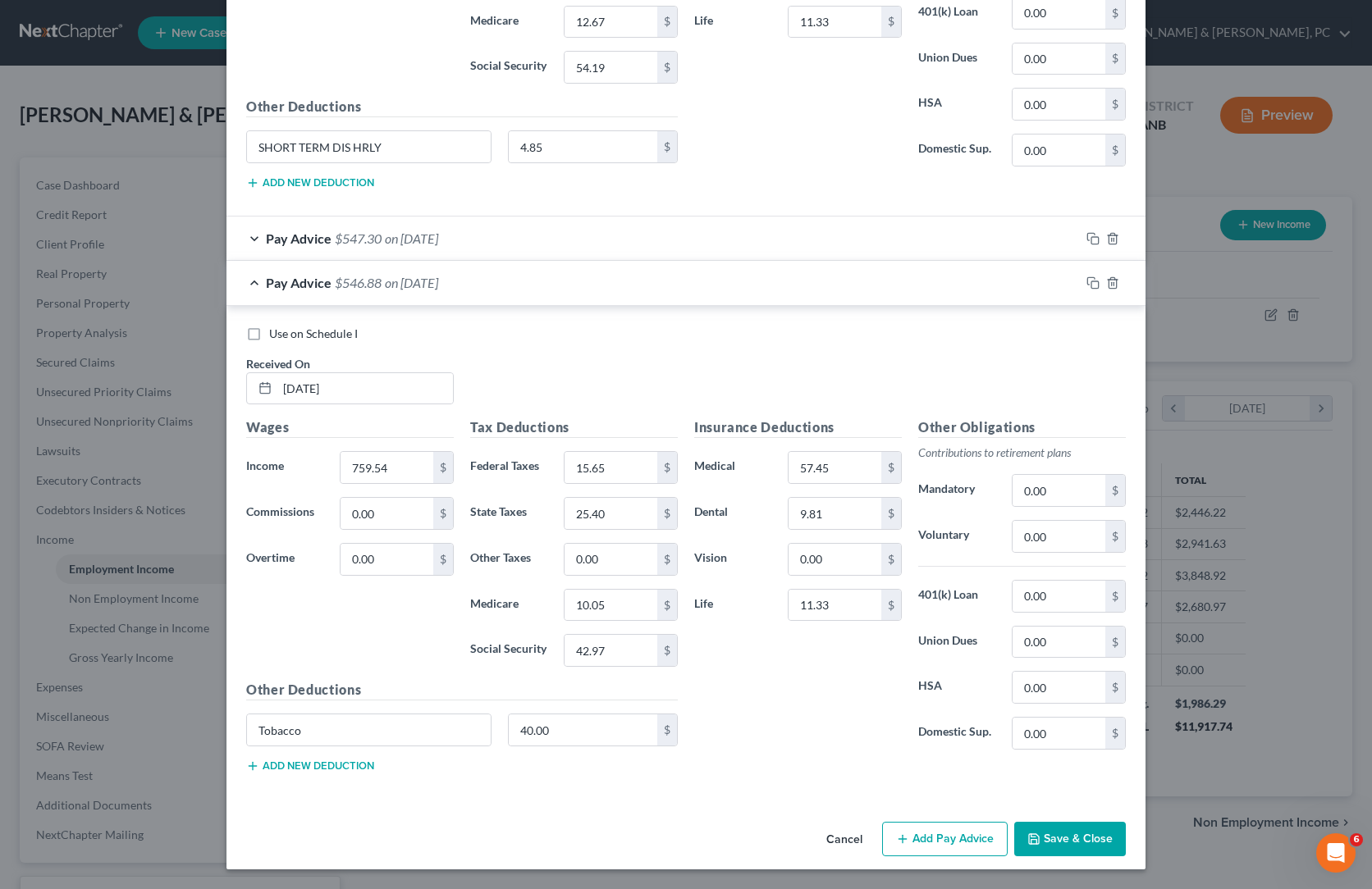
click at [601, 418] on div "Use on Schedule I Received On * [DATE]" at bounding box center [686, 372] width 896 height 93
click at [622, 666] on input "42.97" at bounding box center [611, 650] width 93 height 31
paste input "4"
type input "42.94"
click at [845, 398] on div "Use on Schedule I Received On * [DATE]" at bounding box center [686, 372] width 896 height 93
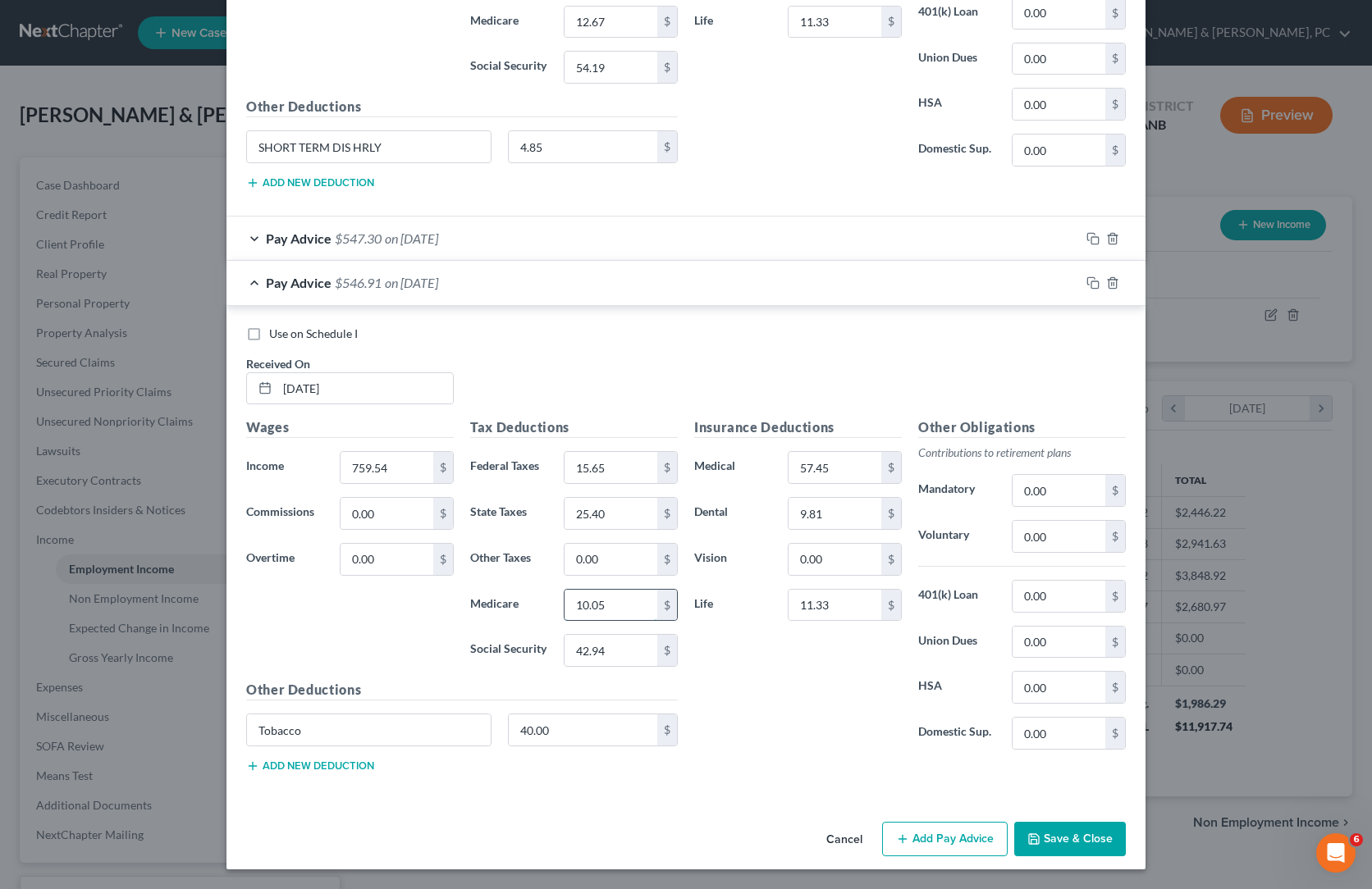
click at [591, 621] on input "10.05" at bounding box center [611, 606] width 93 height 31
paste input "4"
type input "10.04"
click at [575, 483] on input "15.65" at bounding box center [611, 467] width 93 height 31
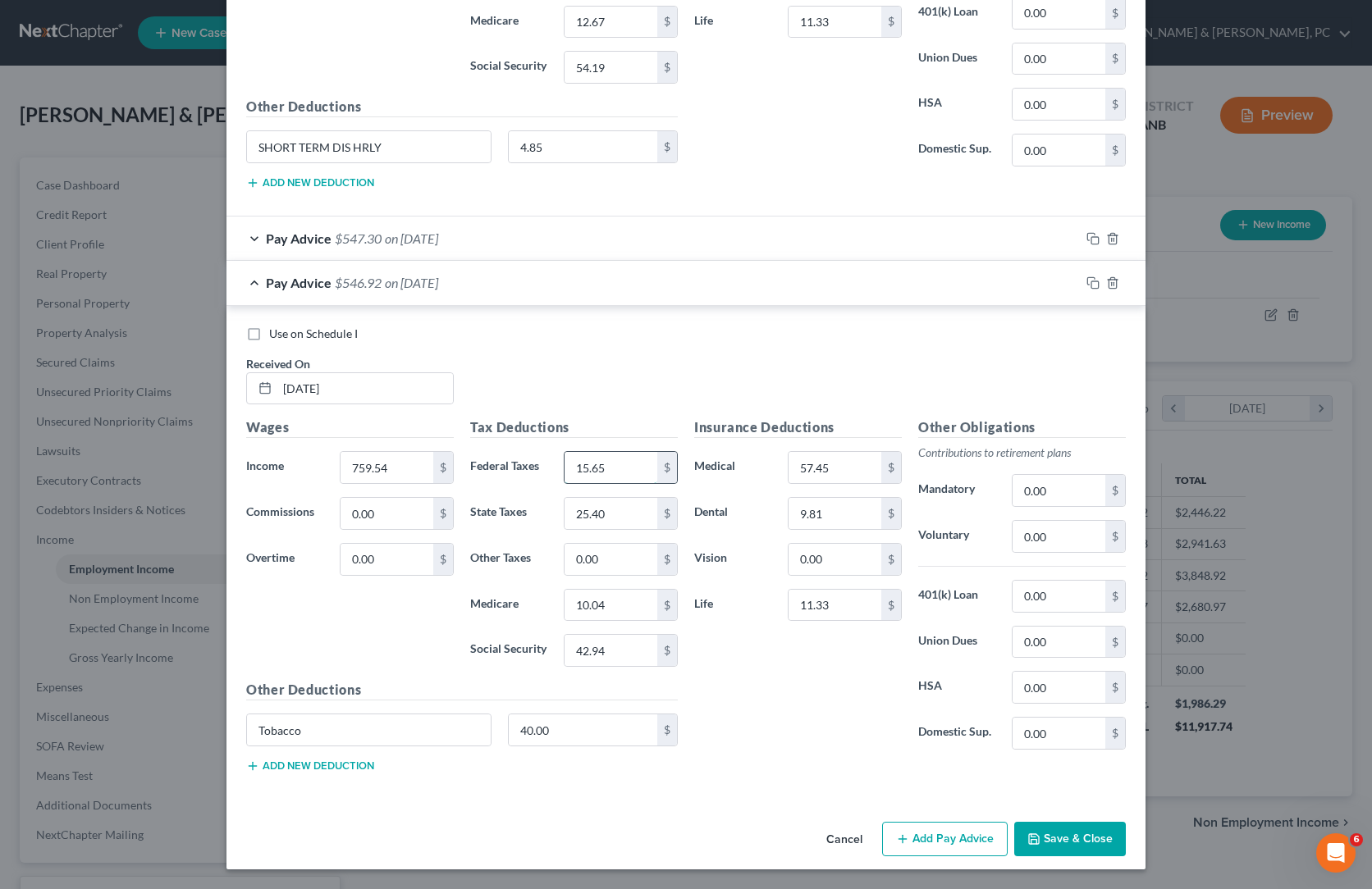
paste input "1"
type input "15.61"
click at [991, 418] on div "Use on Schedule I Received On * [DATE]" at bounding box center [686, 372] width 896 height 93
click at [576, 529] on input "25.40" at bounding box center [611, 514] width 93 height 31
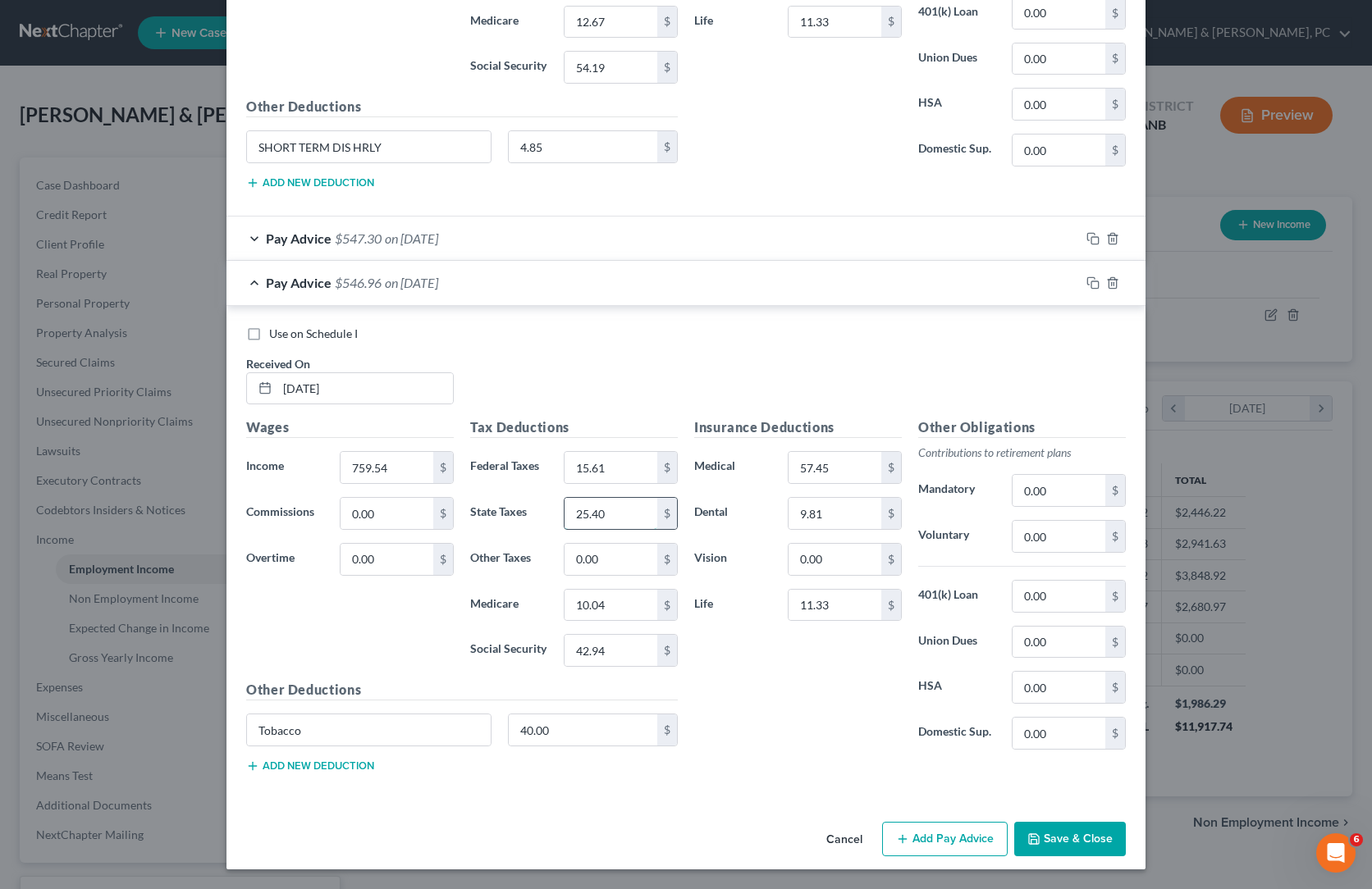
paste input "38"
type input "25.38"
click at [719, 410] on div "Use on Schedule I Received On * [DATE]" at bounding box center [686, 372] width 896 height 93
click at [1100, 287] on icon "button" at bounding box center [1092, 283] width 13 height 13
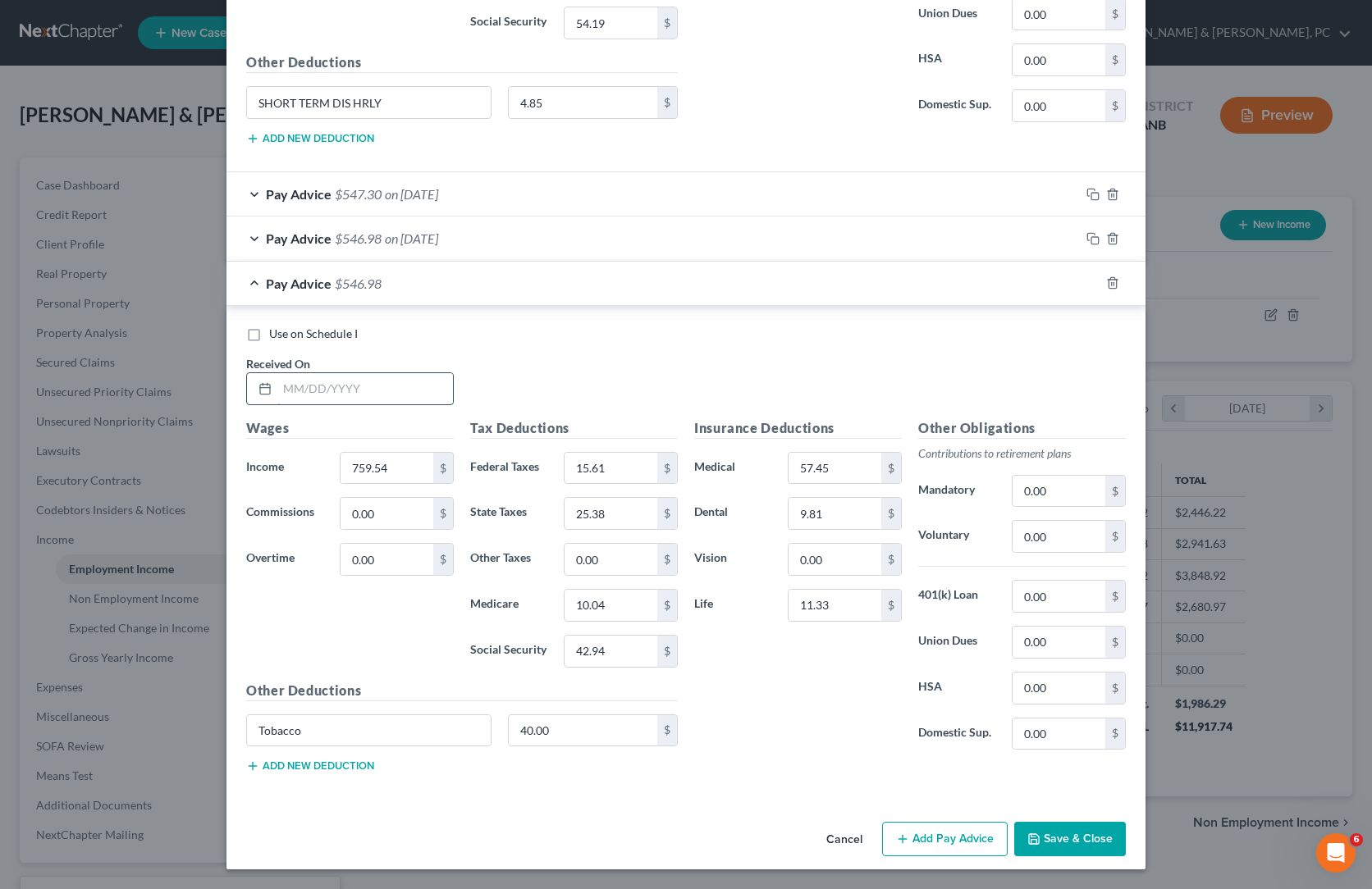
click at [277, 405] on input "text" at bounding box center [365, 388] width 175 height 31
paste input "[DATE]"
type input "[DATE]"
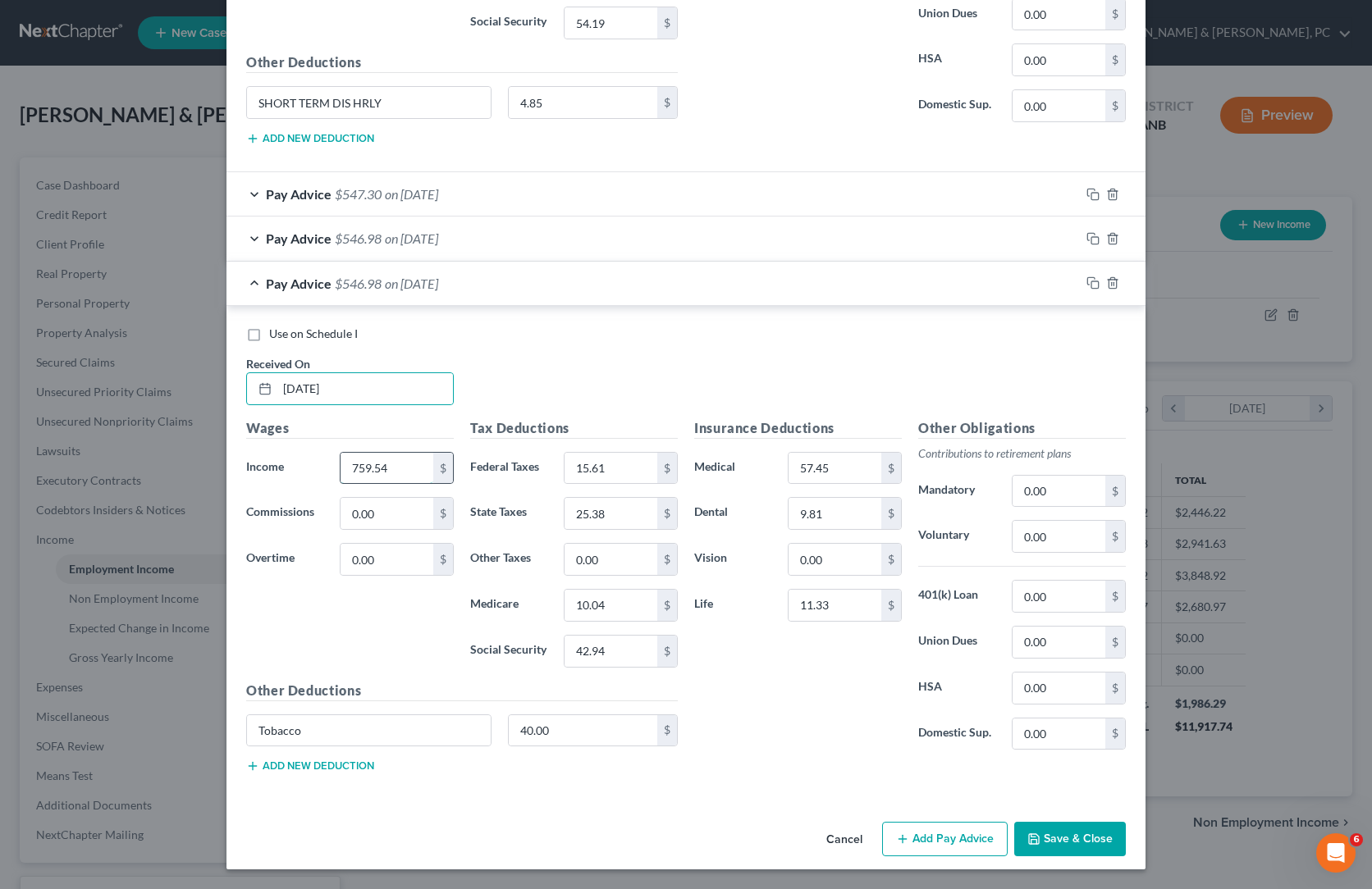
click at [340, 453] on input "759.54" at bounding box center [387, 468] width 93 height 31
paste input "8.91"
type input "758.91"
click at [663, 418] on h5 "Tax Deductions" at bounding box center [574, 429] width 208 height 21
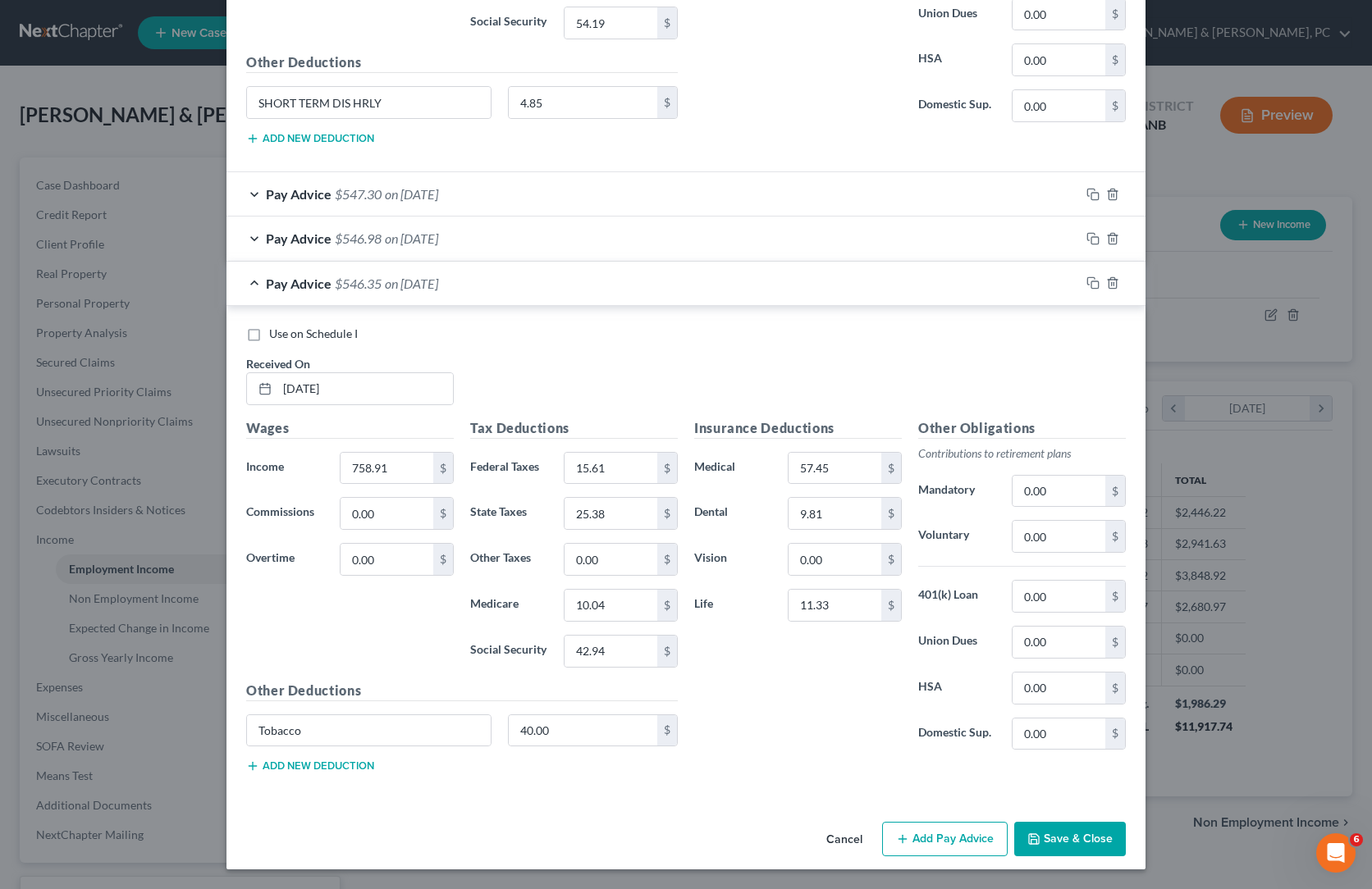
click at [763, 602] on div "Insurance Deductions Medical 57.45 $ Dental 9.81 $ Vision 0.00 $ Life 11.33 $" at bounding box center [797, 591] width 224 height 345
click at [564, 636] on input "42.94" at bounding box center [611, 651] width 93 height 31
click at [574, 636] on input "42.94" at bounding box center [611, 651] width 93 height 31
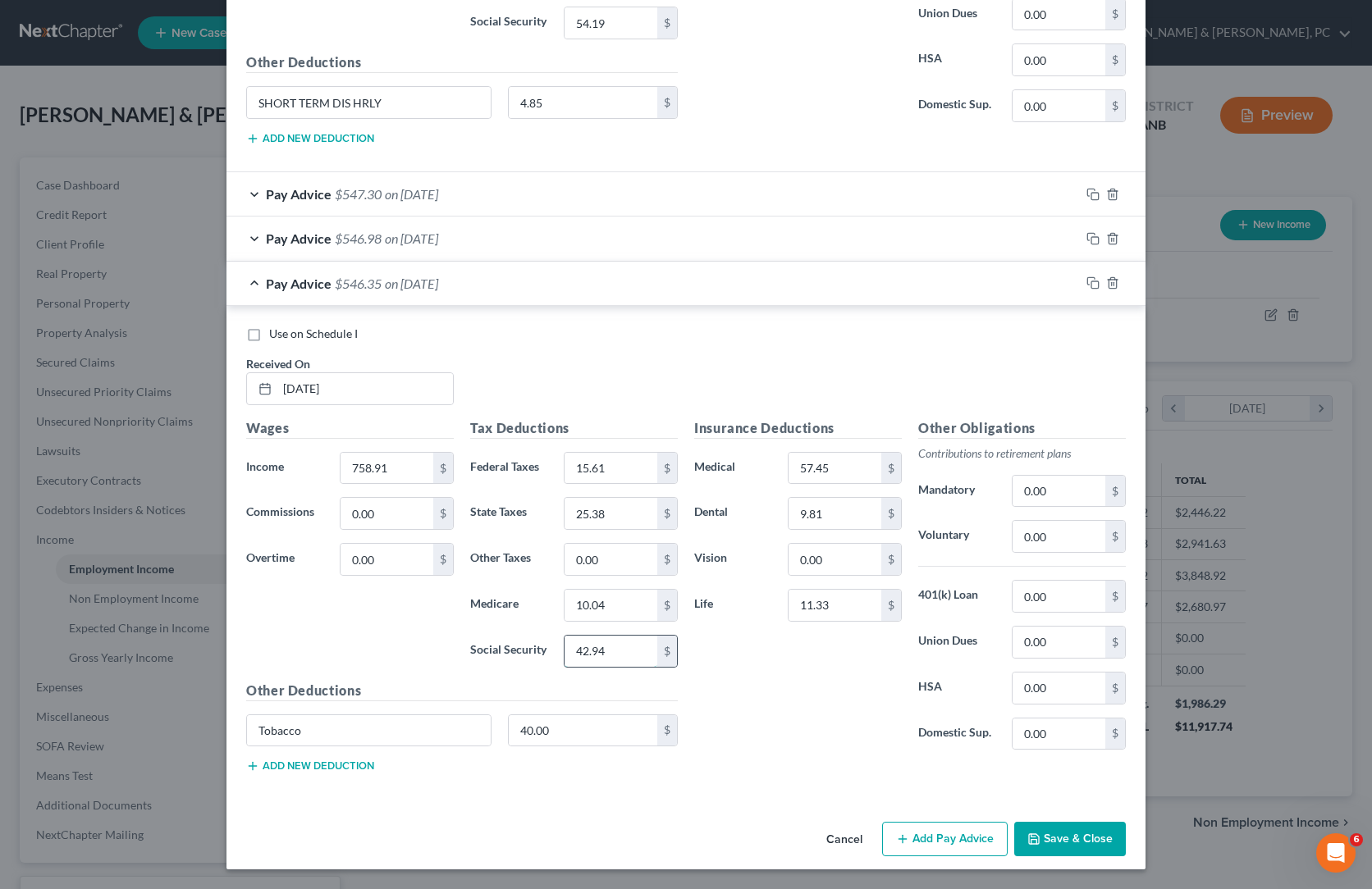
paste input "0"
type input "42.90"
click at [817, 634] on div "Insurance Deductions Medical 57.45 $ Dental 9.81 $ Vision 0.00 $ Life 11.33 $" at bounding box center [797, 591] width 224 height 345
click at [566, 590] on input "10.04" at bounding box center [611, 606] width 93 height 31
click at [813, 640] on div "Insurance Deductions Medical 57.45 $ Dental 9.81 $ Vision 0.00 $ Life 11.33 $" at bounding box center [797, 591] width 224 height 345
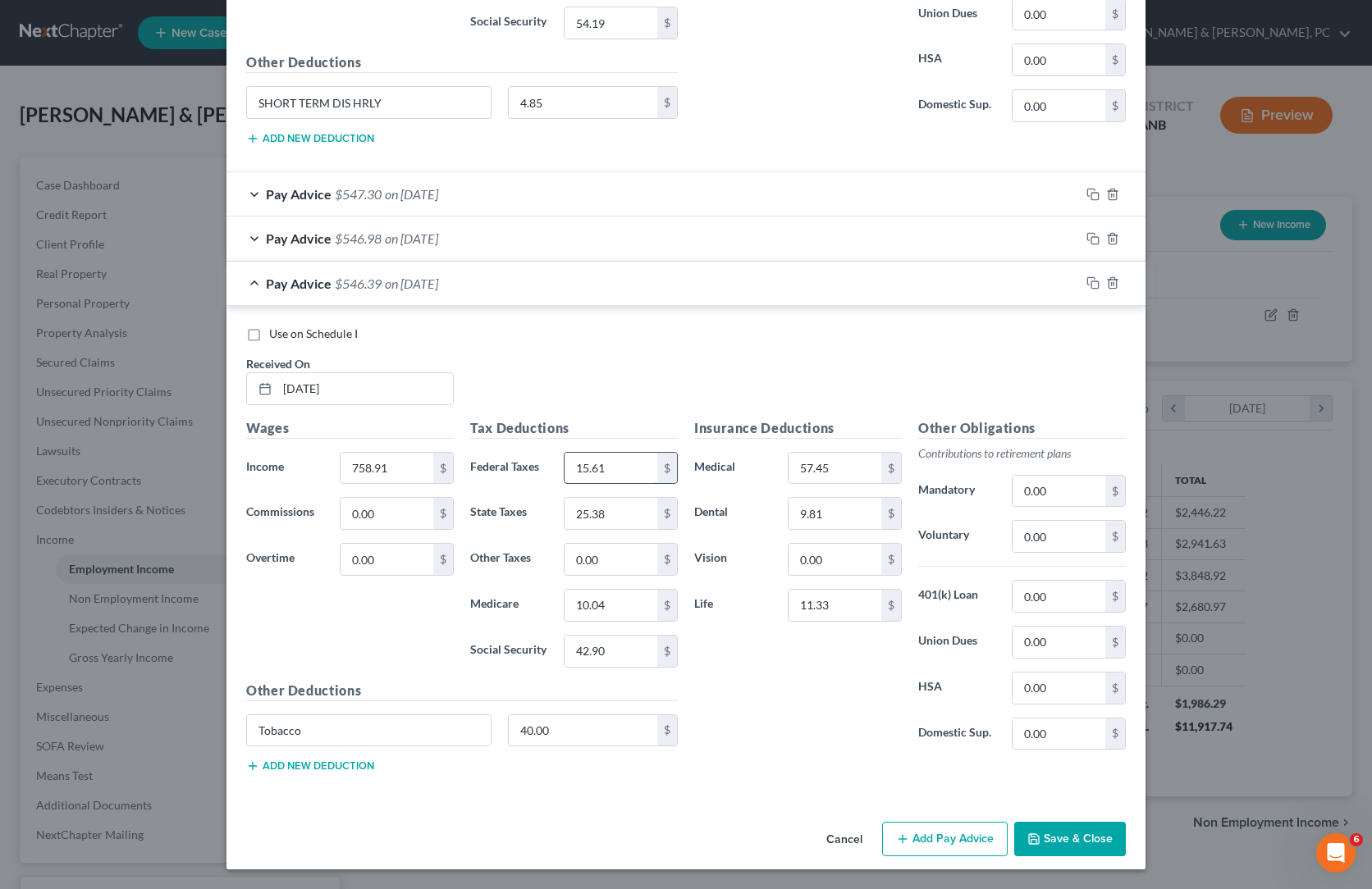
click at [590, 453] on input "15.61" at bounding box center [611, 468] width 93 height 31
paste input "55"
type input "15.55"
click at [790, 596] on div "Insurance Deductions Medical 57.45 $ Dental 9.81 $ Vision 0.00 $ Life 11.33 $" at bounding box center [797, 591] width 224 height 345
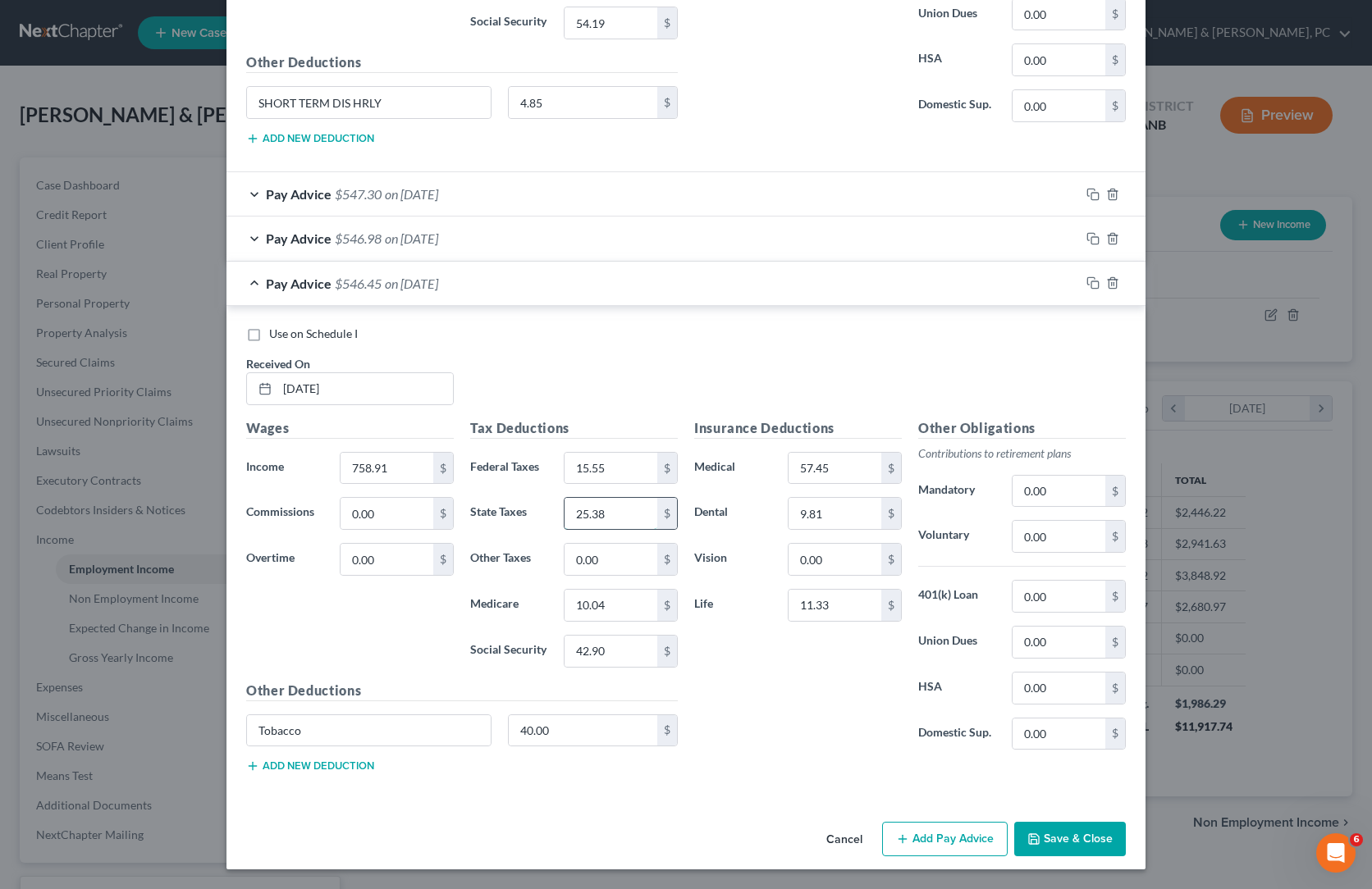
click at [564, 498] on input "25.38" at bounding box center [611, 514] width 93 height 31
paste input "4"
type input "25.34"
click at [764, 563] on div "Insurance Deductions Medical 57.45 $ Dental 9.81 $ Vision 0.00 $ Life 11.33 $" at bounding box center [797, 591] width 224 height 345
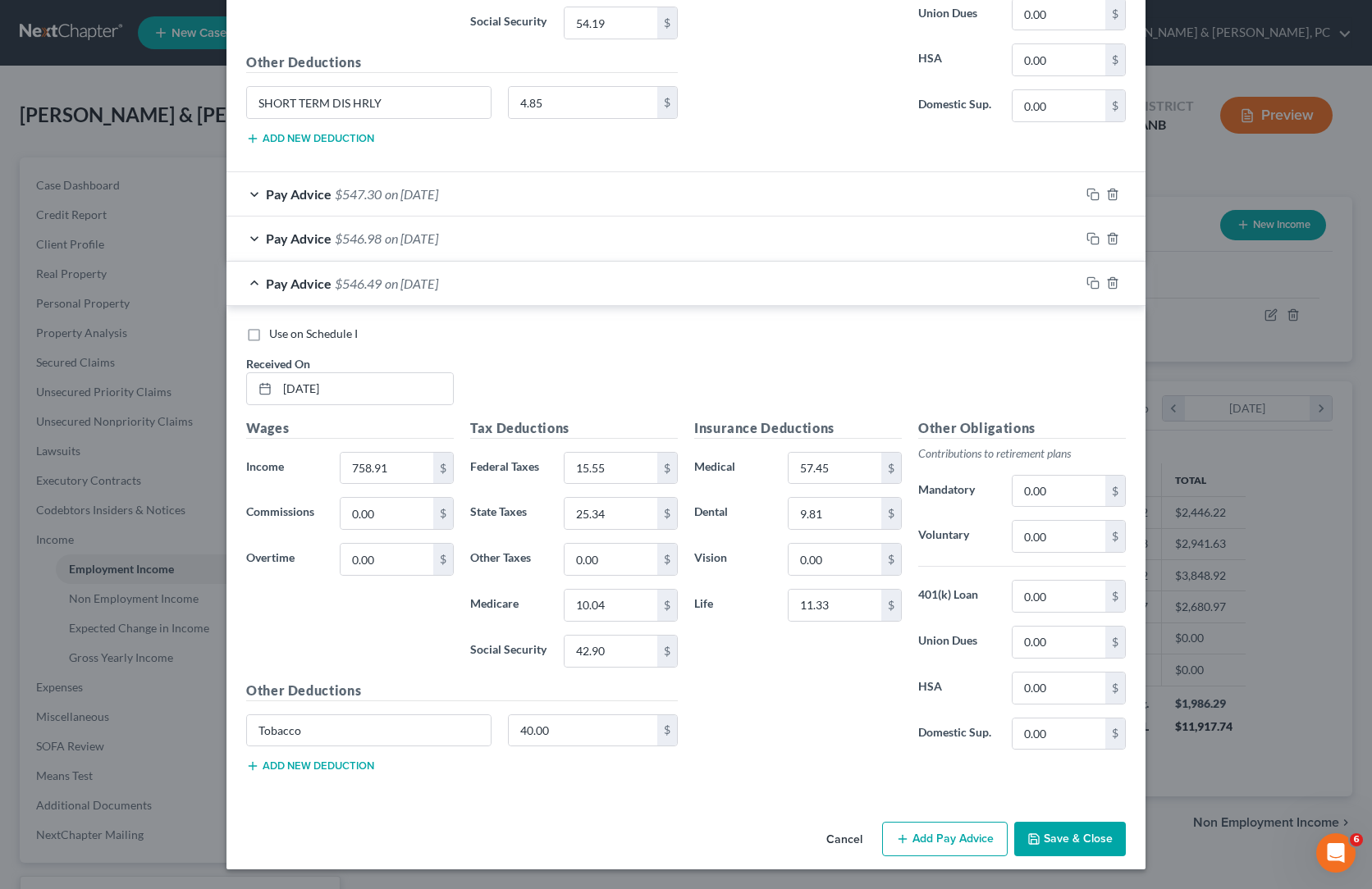
click at [777, 628] on div "Insurance Deductions Medical 57.45 $ Dental 9.81 $ Vision 0.00 $ Life 11.33 $" at bounding box center [797, 591] width 224 height 345
click at [777, 629] on div "Insurance Deductions Medical 57.45 $ Dental 9.81 $ Vision 0.00 $ Life 11.33 $" at bounding box center [797, 591] width 224 height 345
click at [1100, 277] on icon "button" at bounding box center [1092, 283] width 13 height 13
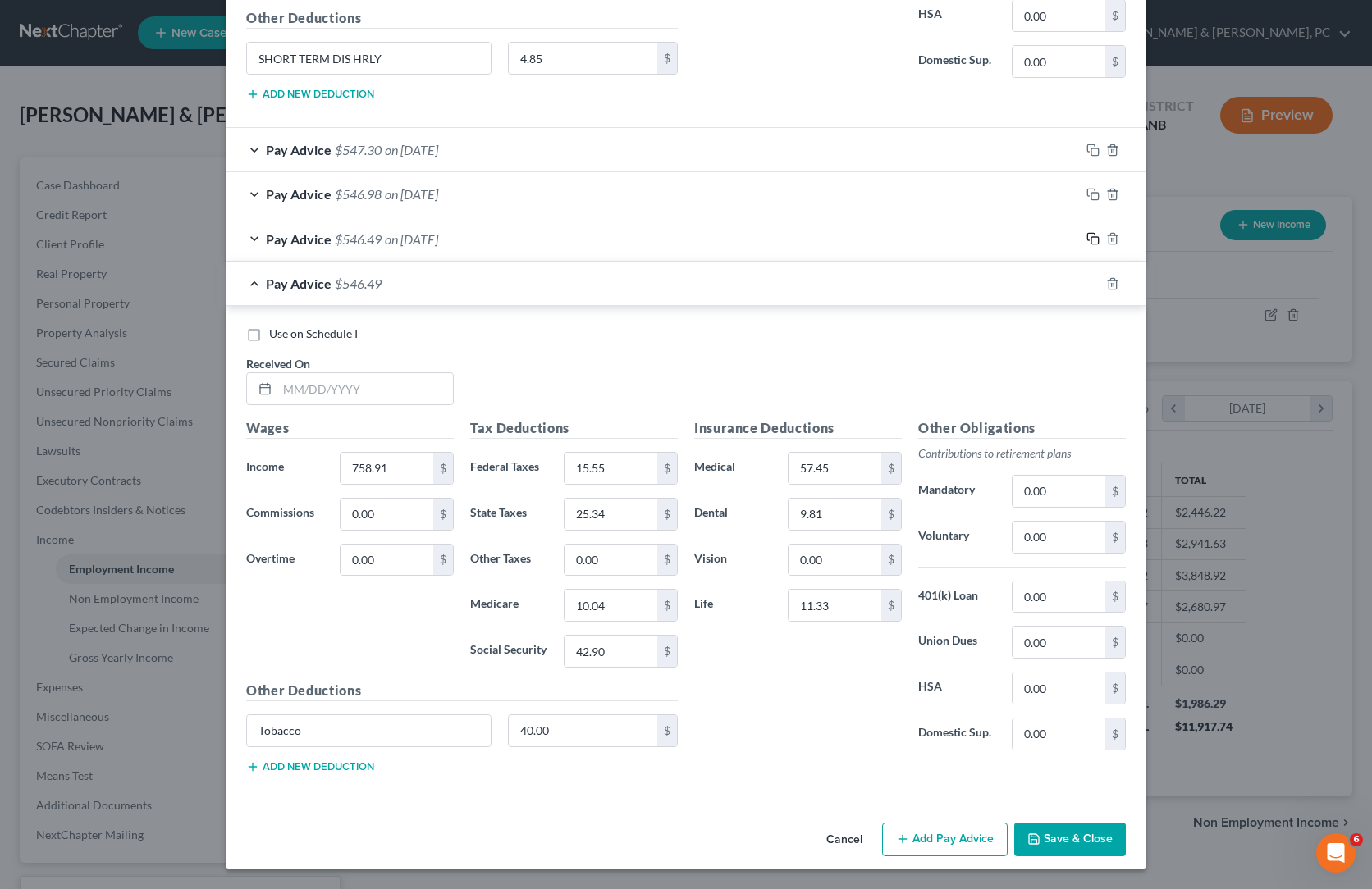
scroll to position [3462, 0]
click at [795, 595] on div "Insurance Deductions Medical 57.45 $ Dental 9.81 $ Vision 0.00 $ Life 11.33 $" at bounding box center [797, 591] width 224 height 345
click at [277, 373] on input "text" at bounding box center [365, 388] width 175 height 31
paste input "[DATE]"
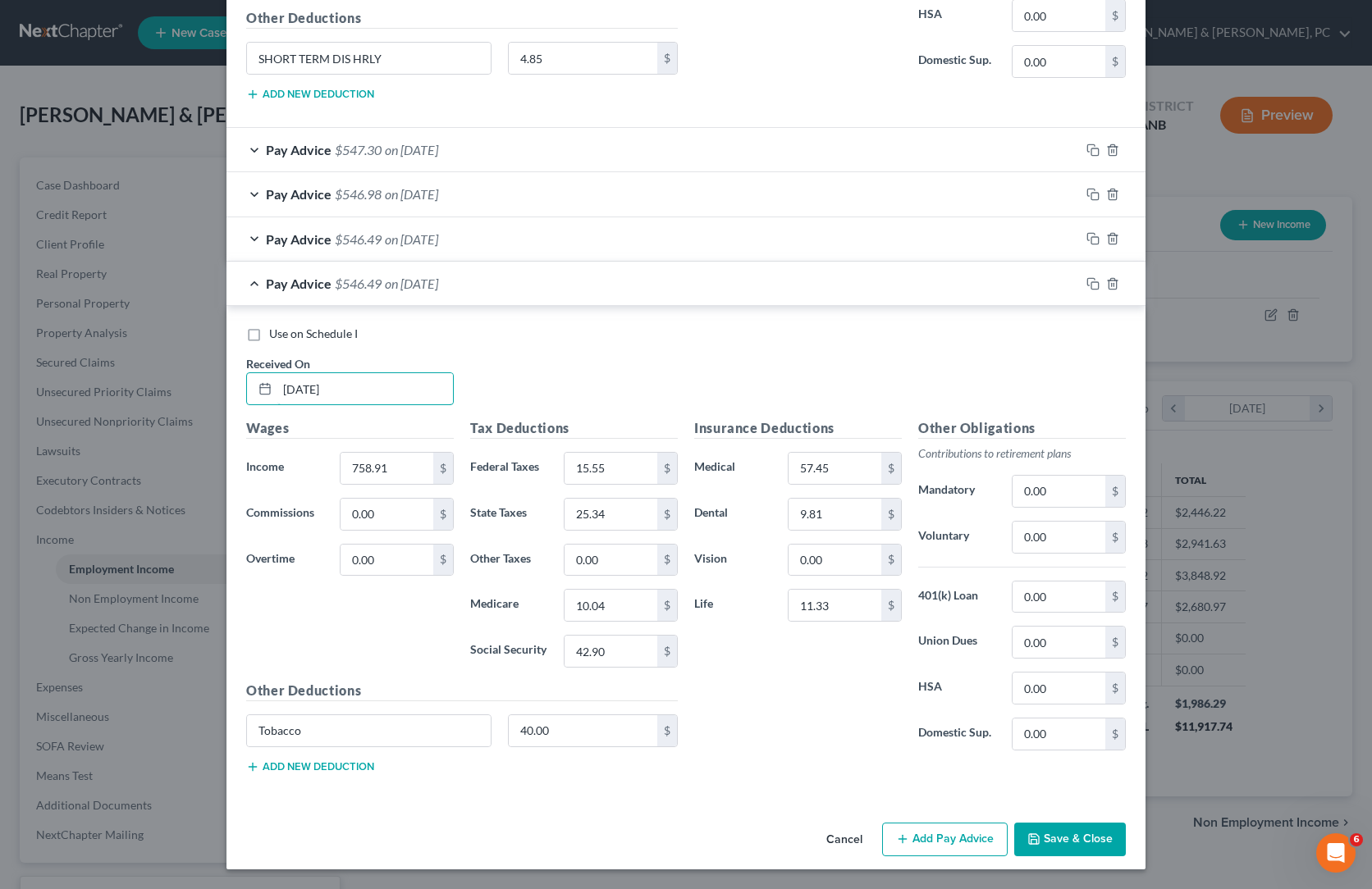
type input "[DATE]"
click at [505, 326] on div "Use on Schedule I Received On * [DATE]" at bounding box center [686, 372] width 896 height 93
click at [340, 453] on input "758.91" at bounding box center [387, 468] width 93 height 31
paste input "1,030.60"
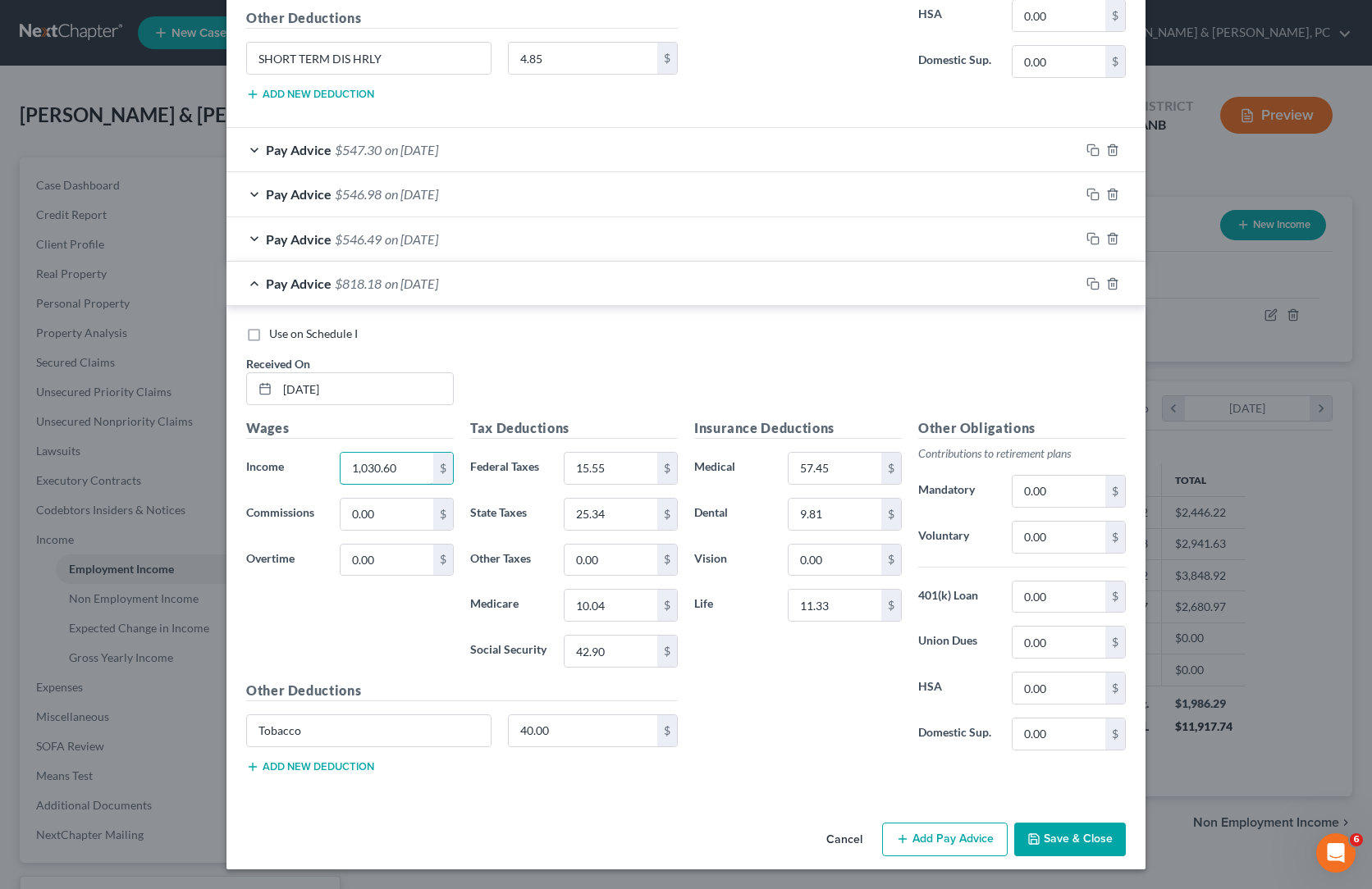
type input "1,030.60"
click at [283, 493] on div "Wages Income * 1,030.60 $ Commissions 0.00 $ Overtime 0.00 $" at bounding box center [350, 550] width 224 height 263
click at [805, 605] on div "Insurance Deductions Medical 57.45 $ Dental 9.81 $ Vision 0.00 $ Life 11.33 $" at bounding box center [797, 591] width 224 height 345
click at [572, 636] on input "42.90" at bounding box center [611, 651] width 93 height 31
paste input "59.75"
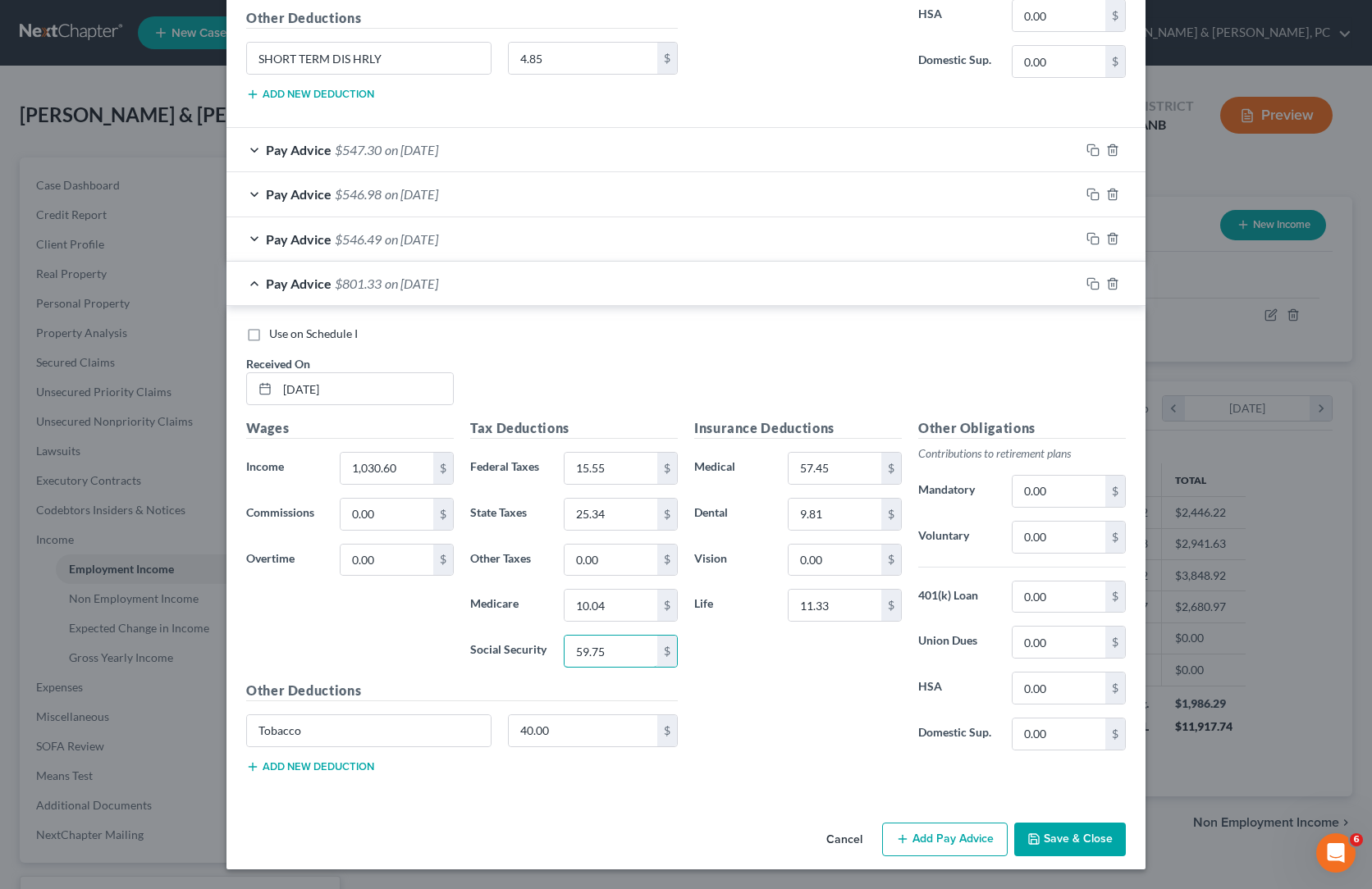
type input "59.75"
click at [804, 588] on div "Insurance Deductions Medical 57.45 $ Dental 9.81 $ Vision 0.00 $ Life 11.33 $" at bounding box center [797, 591] width 224 height 345
click at [574, 590] on input "10.04" at bounding box center [611, 606] width 93 height 31
paste input "3.97"
type input "13.97"
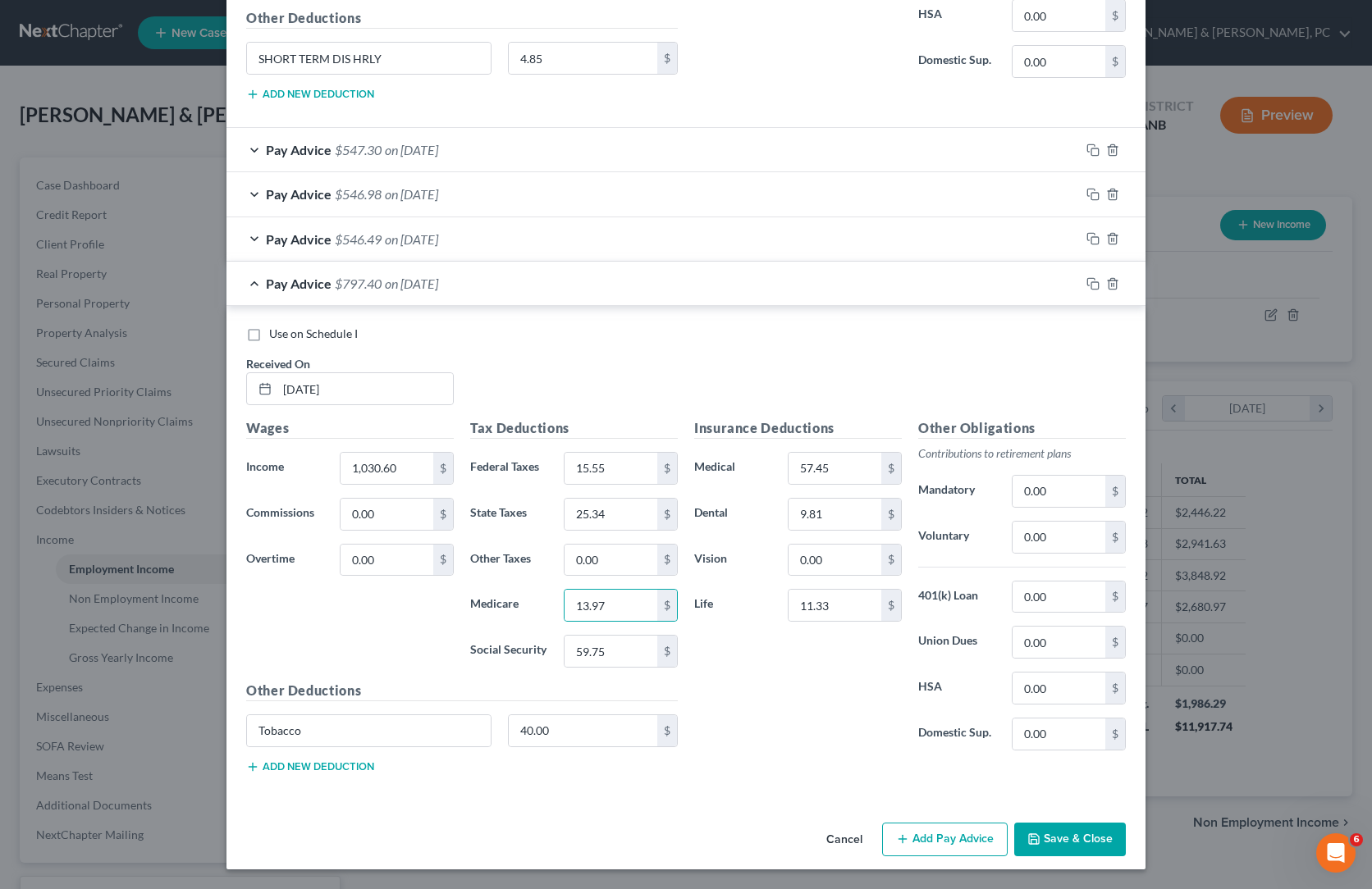
click at [820, 607] on div "Insurance Deductions Medical 57.45 $ Dental 9.81 $ Vision 0.00 $ Life 11.33 $" at bounding box center [797, 591] width 224 height 345
click at [564, 453] on input "15.55" at bounding box center [611, 468] width 93 height 31
paste input "46.67"
type input "46.67"
click at [771, 565] on div "Insurance Deductions Medical 57.45 $ Dental 9.81 $ Vision 0.00 $ Life 11.33 $" at bounding box center [797, 591] width 224 height 345
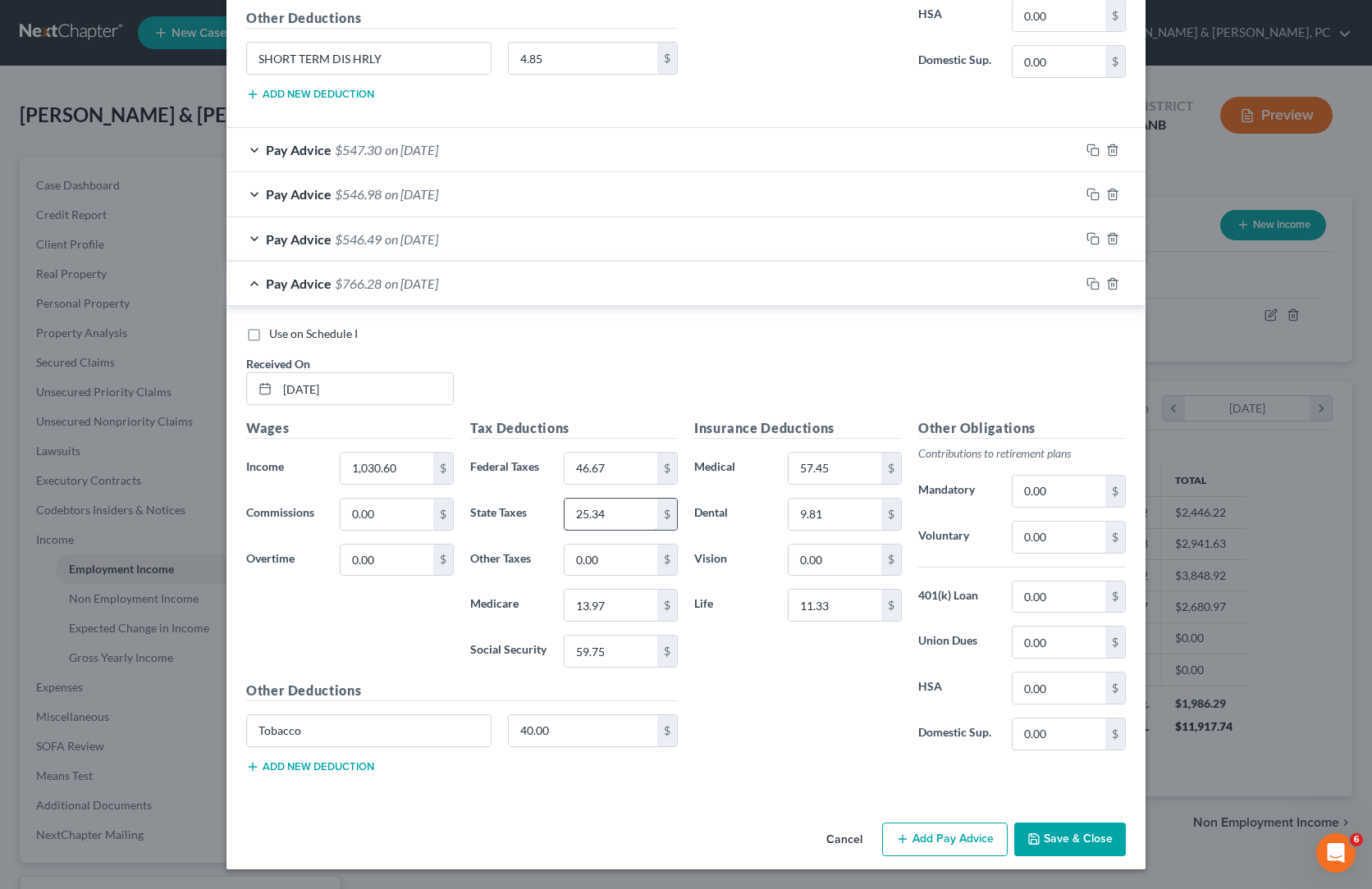
drag, startPoint x: 600, startPoint y: 307, endPoint x: 570, endPoint y: 351, distance: 53.3
click at [600, 418] on div "Tax Deductions Federal Taxes 46.67 $ State Taxes 25.34 $ Other Taxes 0.00 $ Med…" at bounding box center [574, 550] width 224 height 263
click at [571, 499] on input "25.34" at bounding box center [611, 515] width 93 height 31
paste input "41.47"
type input "41.47"
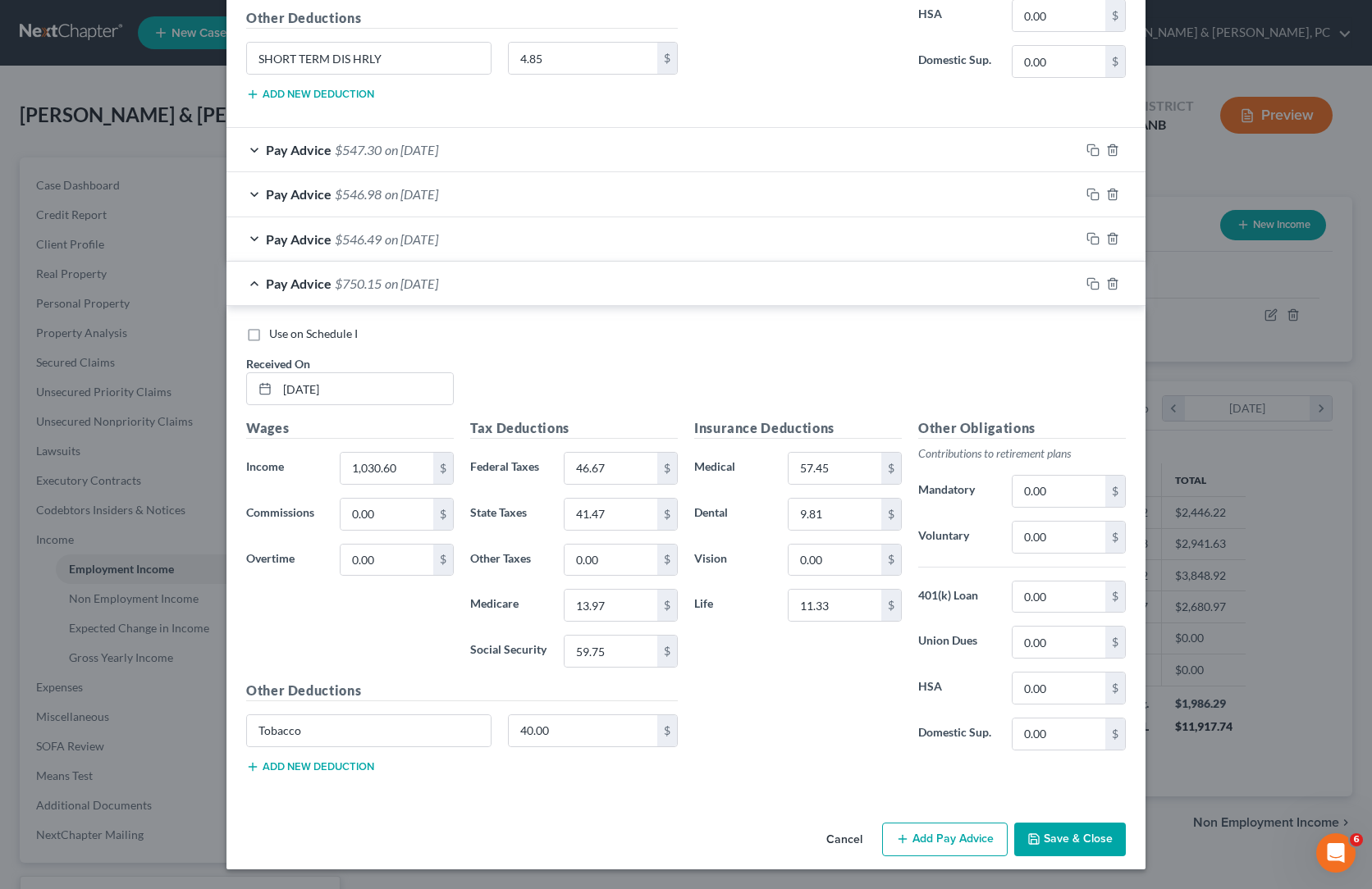
click at [659, 326] on div "Use on Schedule I Received On * [DATE]" at bounding box center [686, 372] width 896 height 93
click at [1100, 277] on icon "button" at bounding box center [1092, 283] width 13 height 13
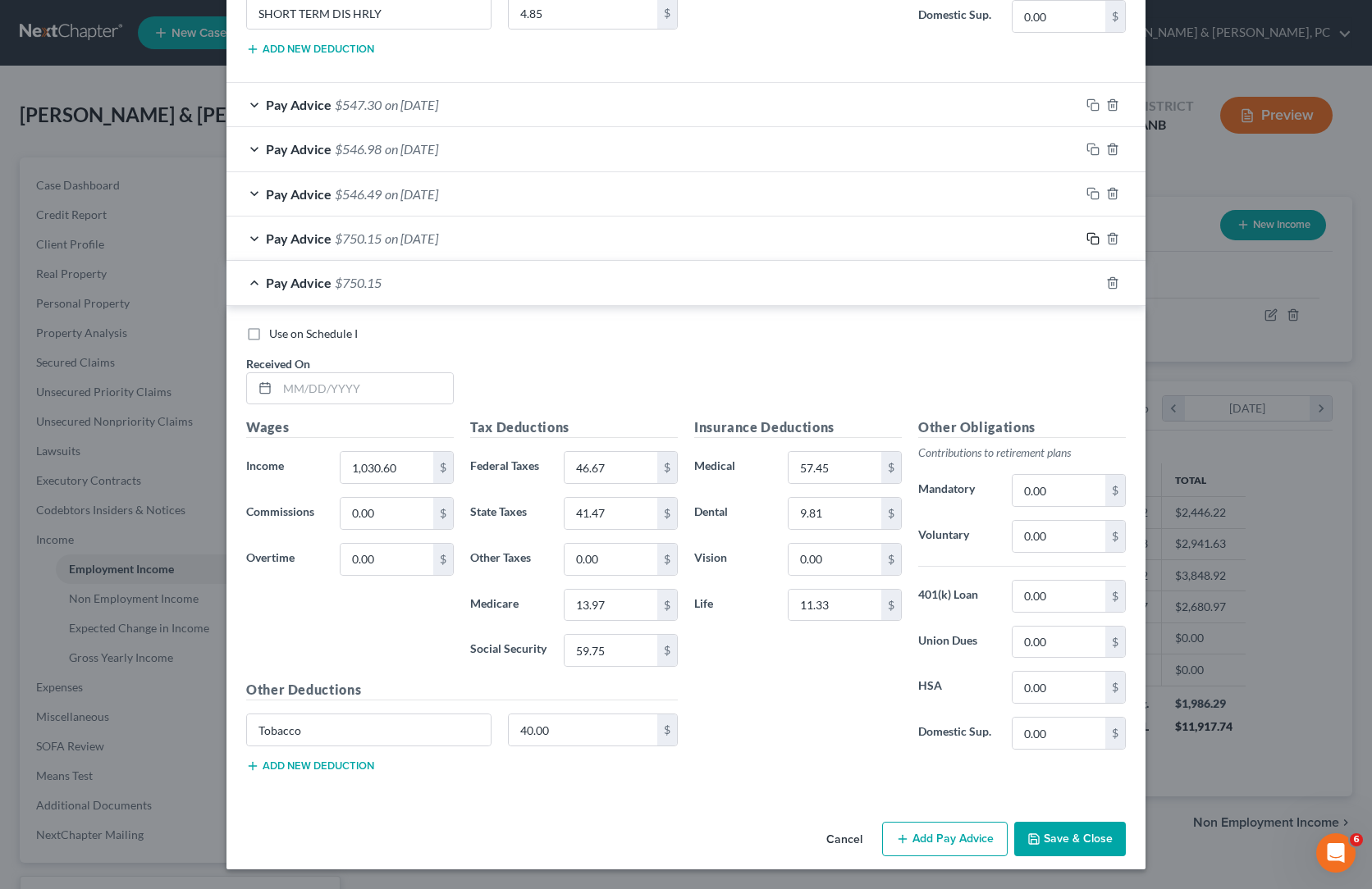
scroll to position [3529, 0]
click at [277, 373] on input "text" at bounding box center [365, 388] width 175 height 31
paste input "[DATE]"
type input "[DATE]"
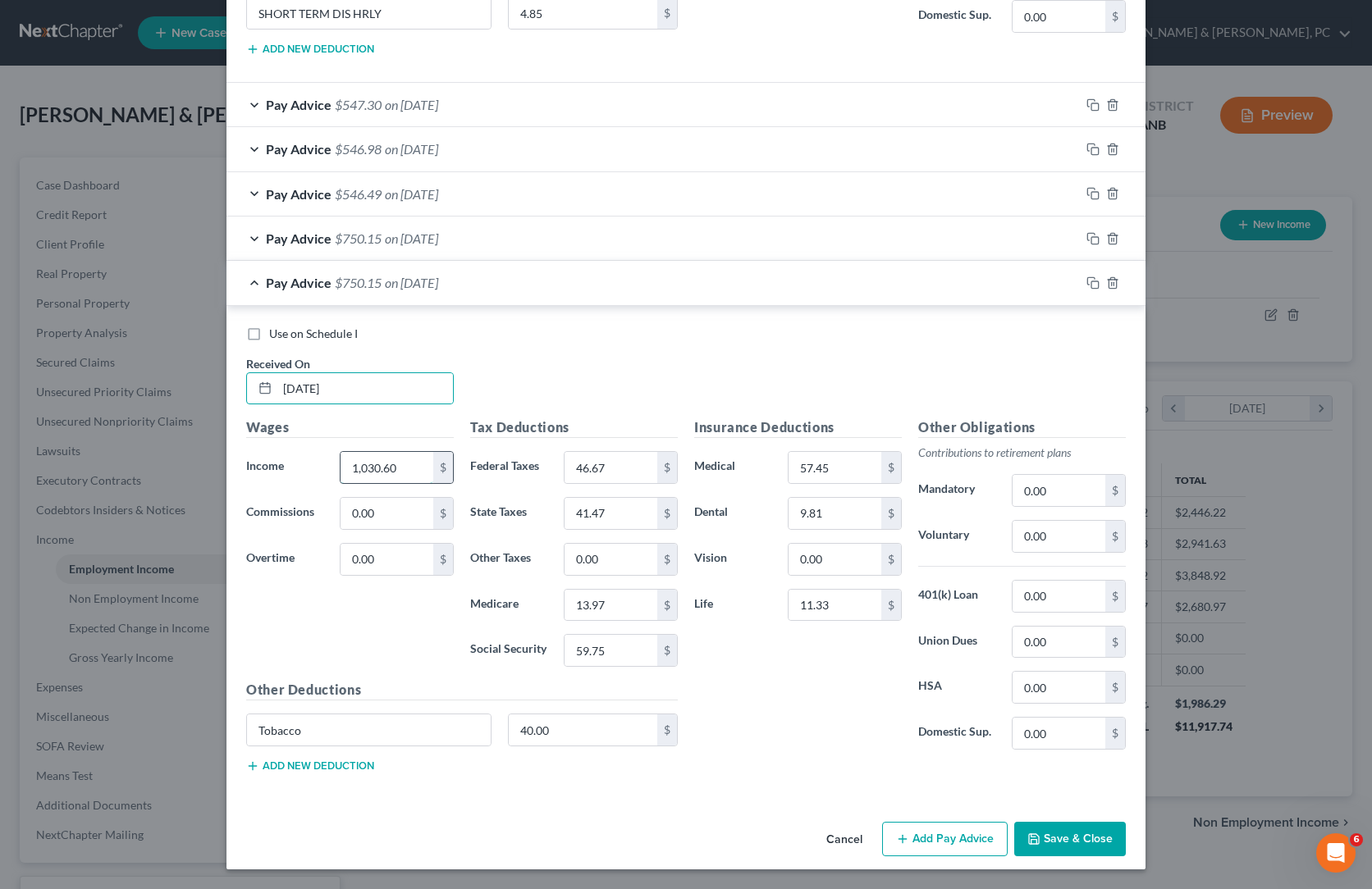
click at [340, 452] on input "1,030.60" at bounding box center [387, 467] width 93 height 31
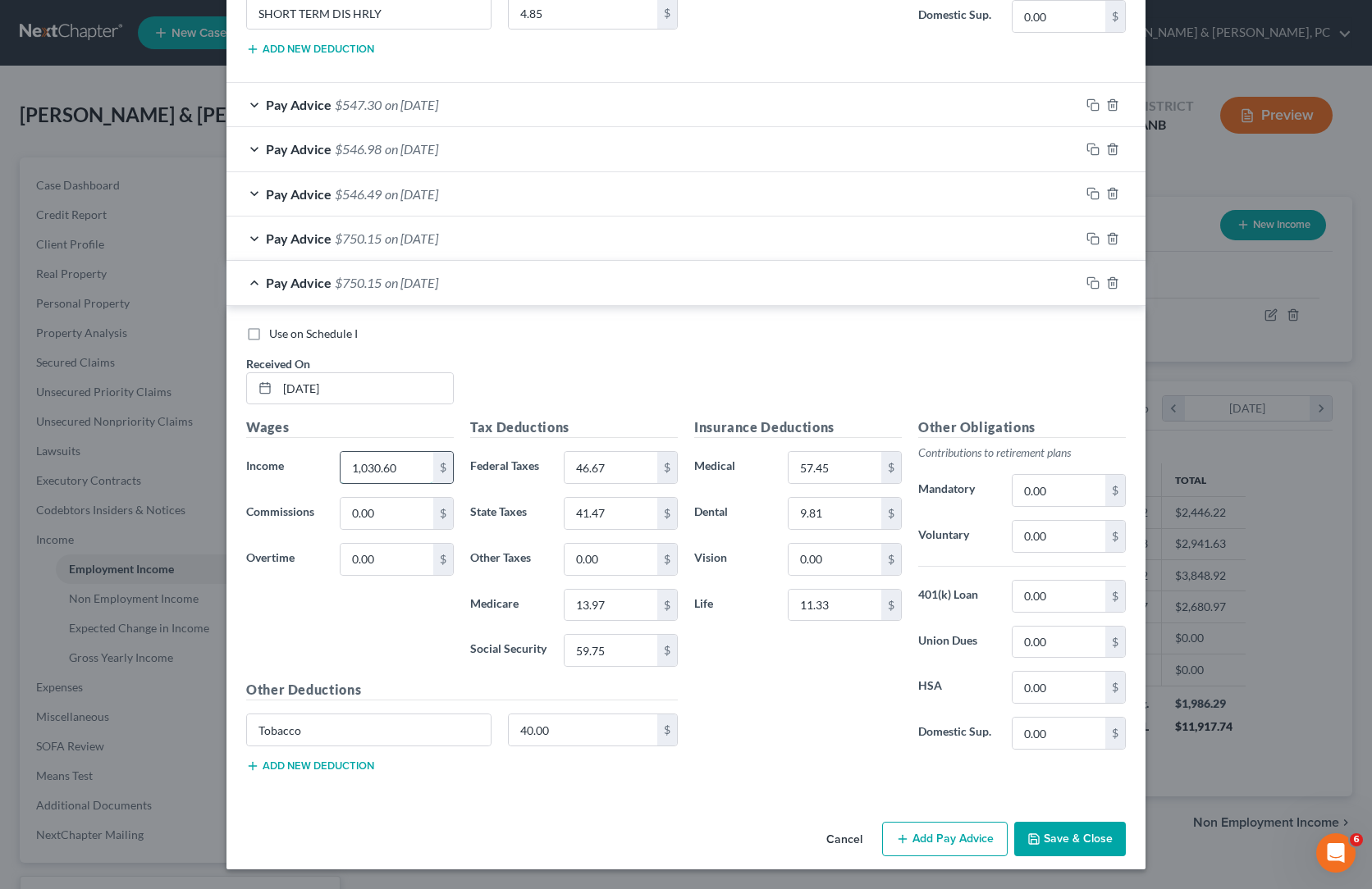
click at [340, 452] on input "1,030.60" at bounding box center [387, 467] width 93 height 31
paste input "28"
type input "1,030.28"
click at [564, 635] on input "59.75" at bounding box center [611, 650] width 93 height 31
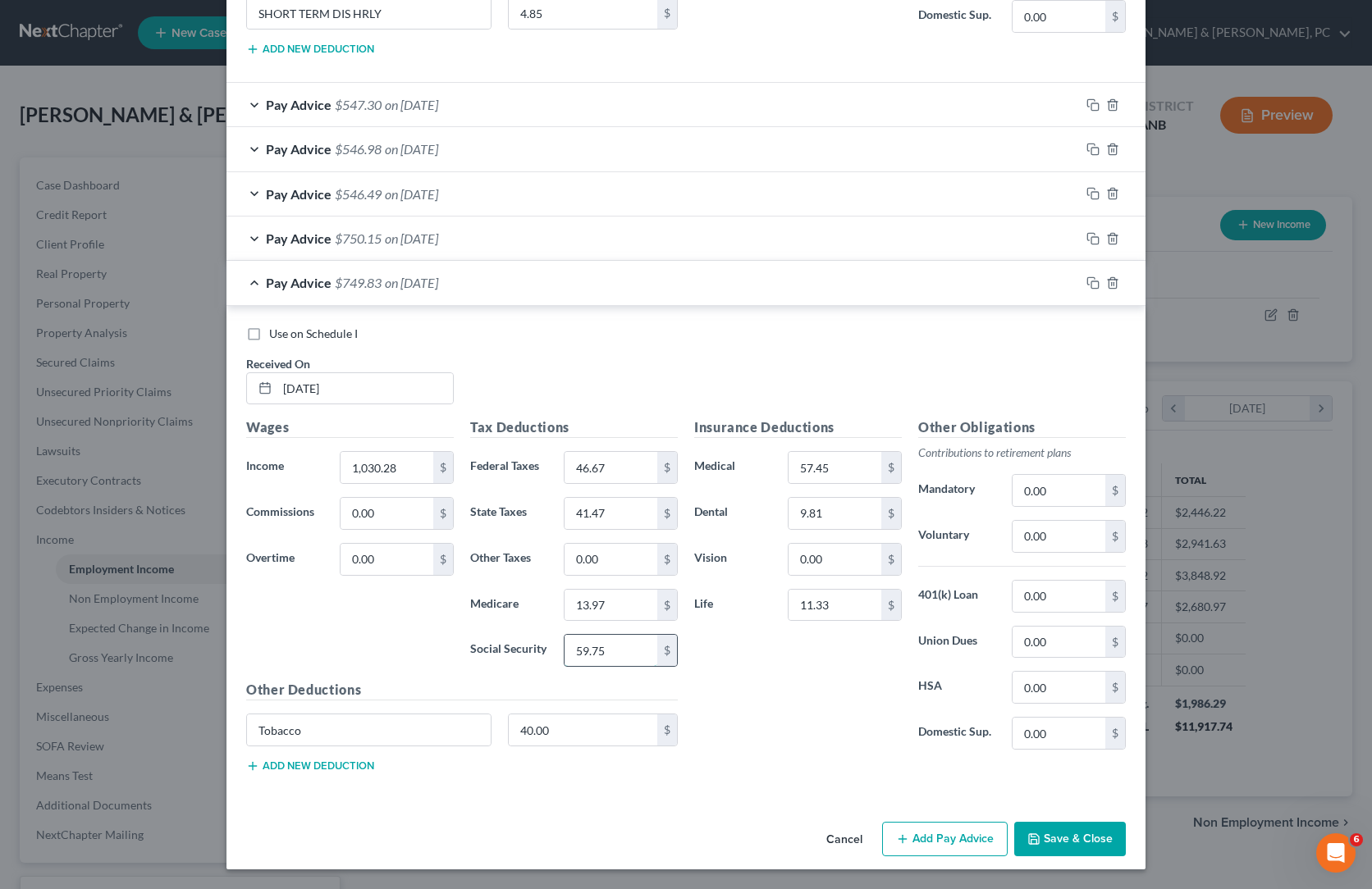
paste input "3"
type input "59.73"
click at [564, 590] on input "13.97" at bounding box center [611, 606] width 93 height 31
click at [829, 596] on div "Insurance Deductions Medical 57.45 $ Dental 9.81 $ Vision 0.00 $ Life 11.33 $" at bounding box center [797, 590] width 224 height 345
click at [589, 452] on input "46.67" at bounding box center [611, 467] width 93 height 31
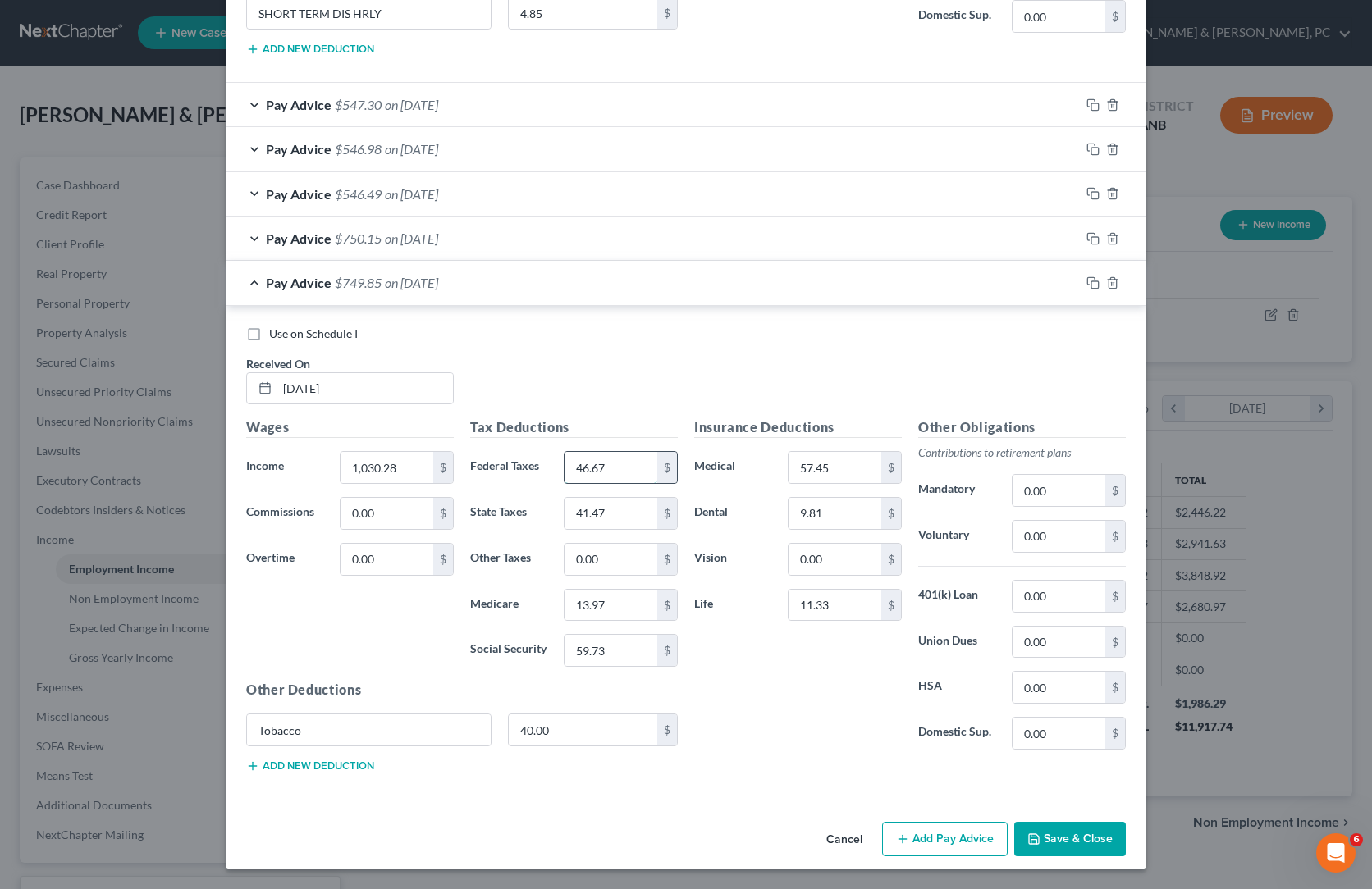
click at [589, 452] on input "46.67" at bounding box center [611, 467] width 93 height 31
paste input "3"
type input "46.63"
click at [565, 498] on input "41.47" at bounding box center [611, 514] width 93 height 31
click at [590, 498] on input "41.47" at bounding box center [611, 514] width 93 height 31
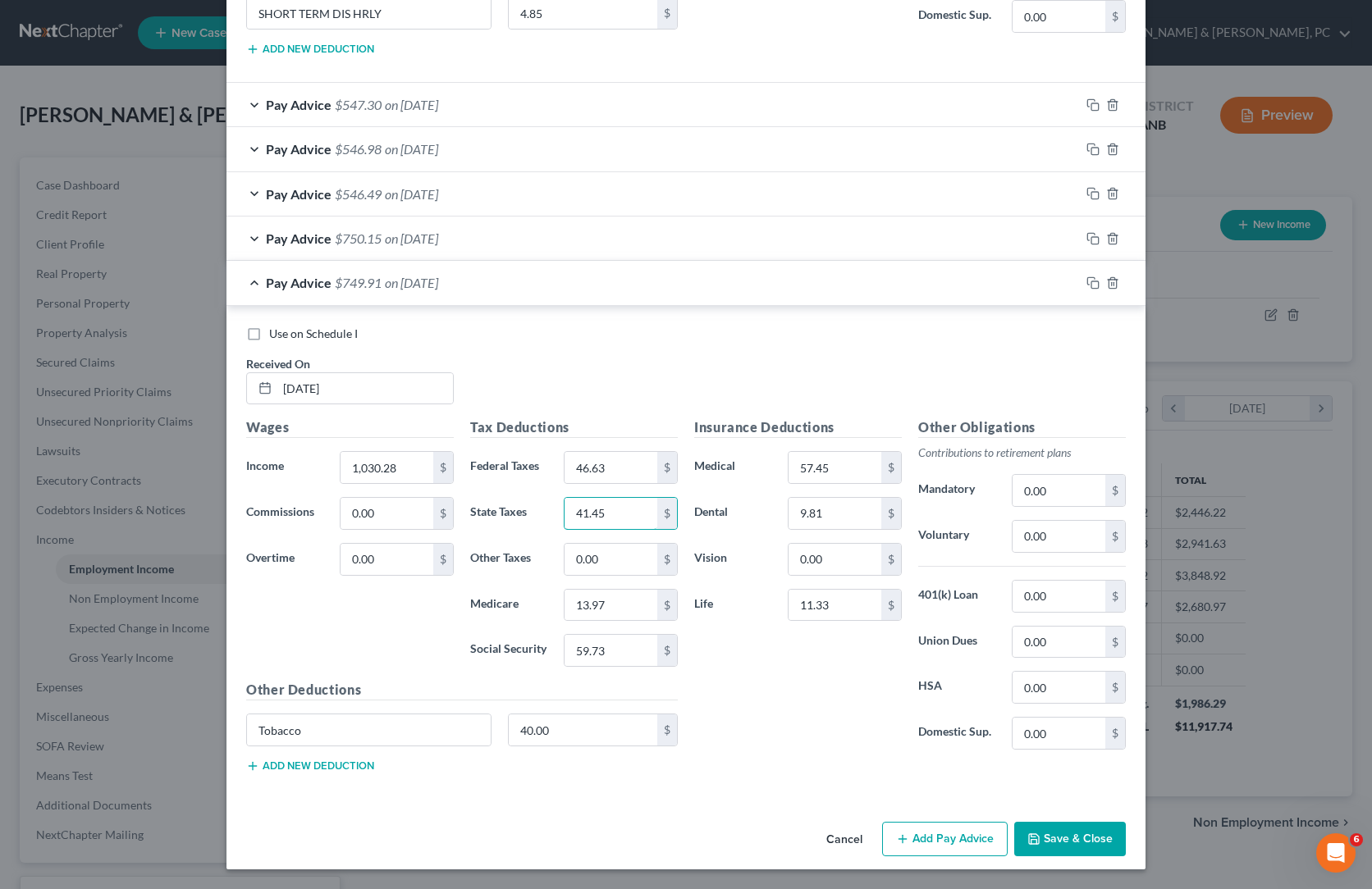
type input "41.45"
click at [796, 595] on div "Insurance Deductions Medical 57.45 $ Dental 9.81 $ Vision 0.00 $ Life 11.33 $" at bounding box center [797, 590] width 224 height 345
click at [340, 452] on input "1,030.28" at bounding box center [387, 467] width 93 height 31
paste input "996.93"
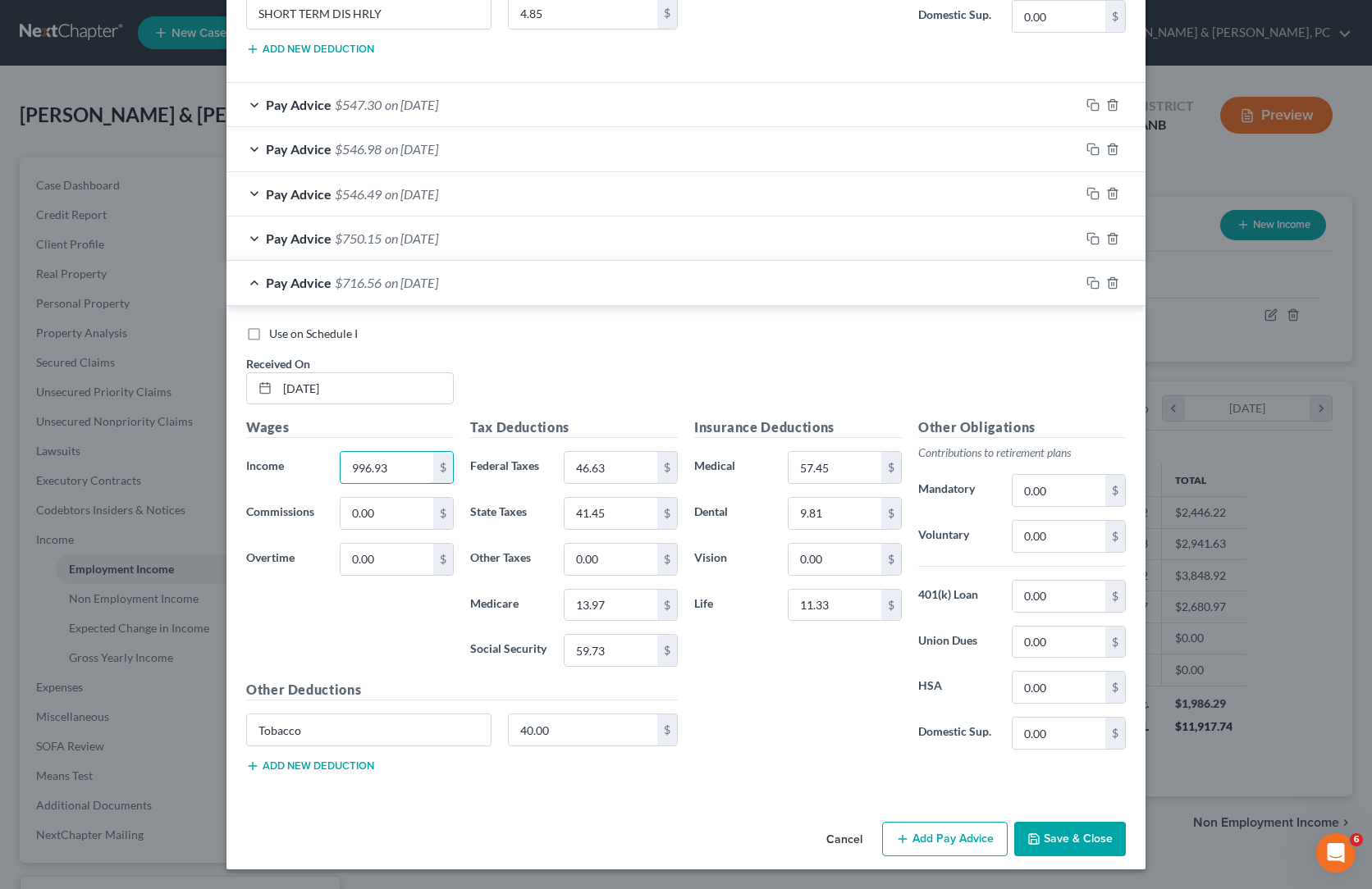
type input "996.93"
drag, startPoint x: 784, startPoint y: 186, endPoint x: 792, endPoint y: 187, distance: 8.1
click at [784, 326] on div "Use on Schedule I Received On * [DATE]" at bounding box center [686, 372] width 896 height 93
click at [571, 635] on input "59.73" at bounding box center [611, 650] width 93 height 31
paste input "7.66"
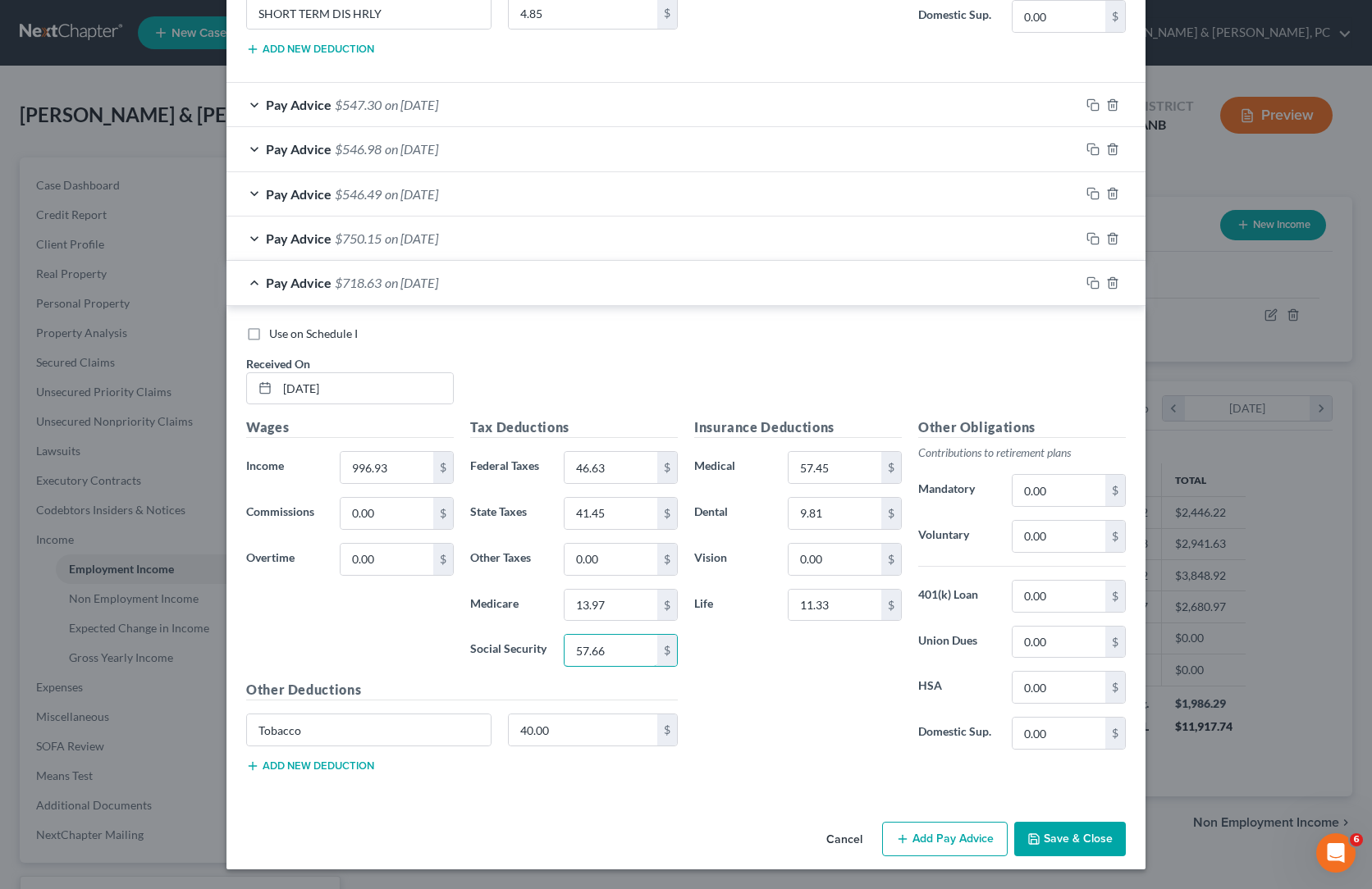
type input "57.66"
click at [565, 590] on input "13.97" at bounding box center [611, 606] width 93 height 31
paste input "48"
type input "13.48"
click at [744, 634] on div "Insurance Deductions Medical 57.45 $ Dental 9.81 $ Vision 0.00 $ Life 11.33 $" at bounding box center [797, 590] width 224 height 345
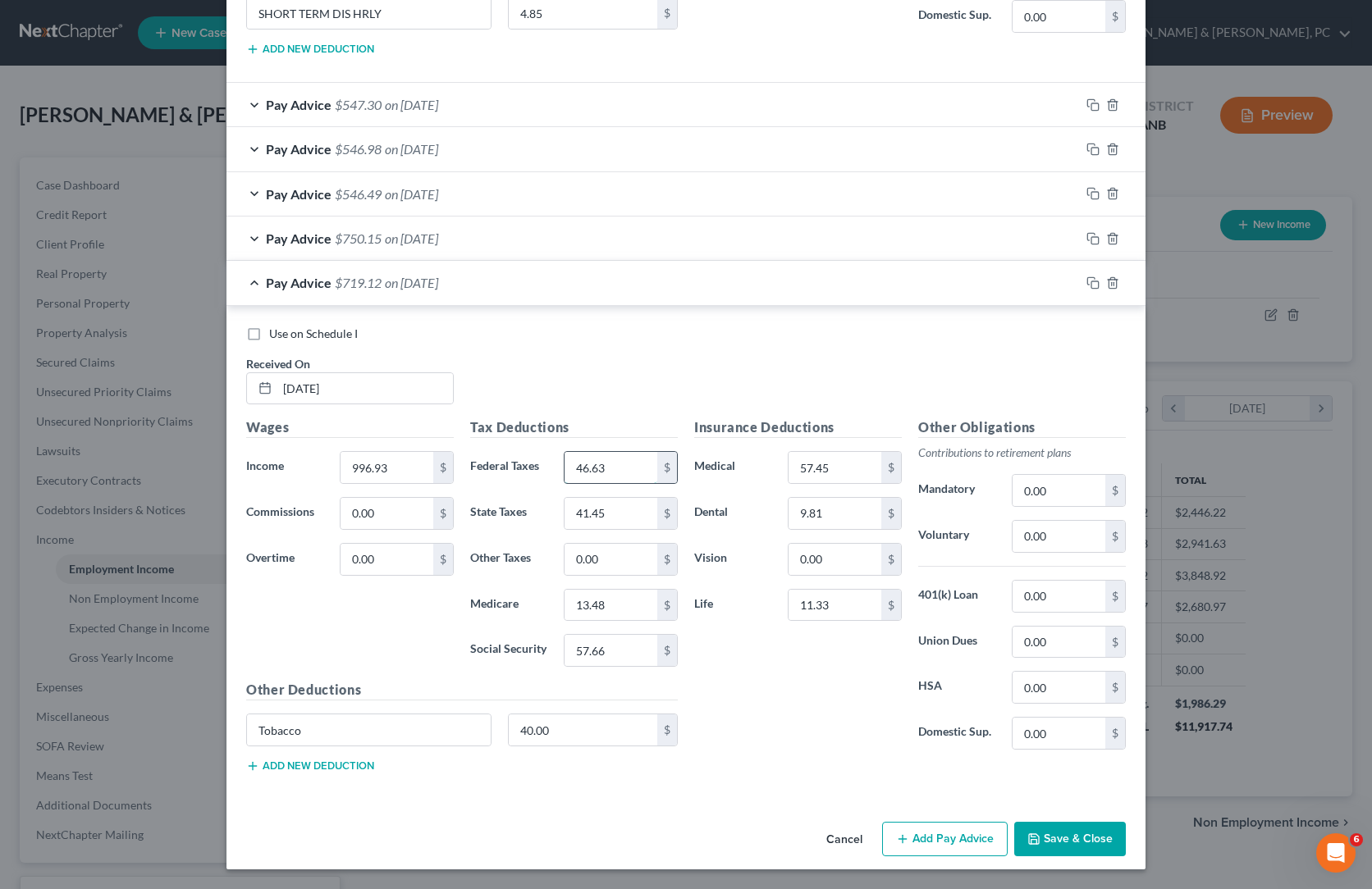
click at [578, 452] on input "46.63" at bounding box center [611, 467] width 93 height 31
paste input "2"
type input "42.63"
click at [588, 498] on input "41.45" at bounding box center [611, 514] width 93 height 31
paste input "39.47"
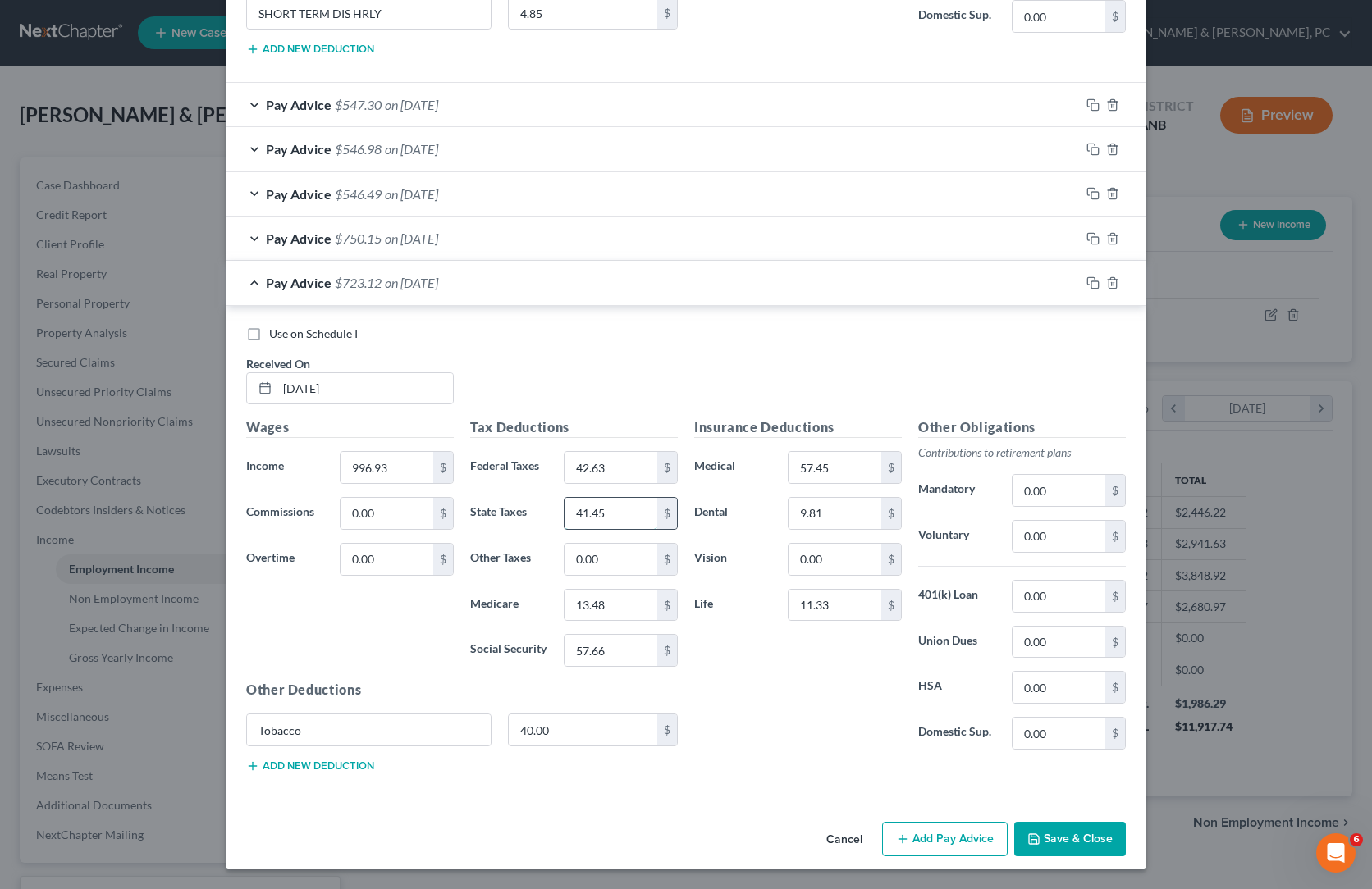
type input "39.47"
click at [719, 326] on div "Use on Schedule I Received On * [DATE]" at bounding box center [686, 372] width 896 height 93
click at [1100, 277] on button "button" at bounding box center [1092, 283] width 13 height 13
click at [277, 373] on input "text" at bounding box center [365, 388] width 175 height 31
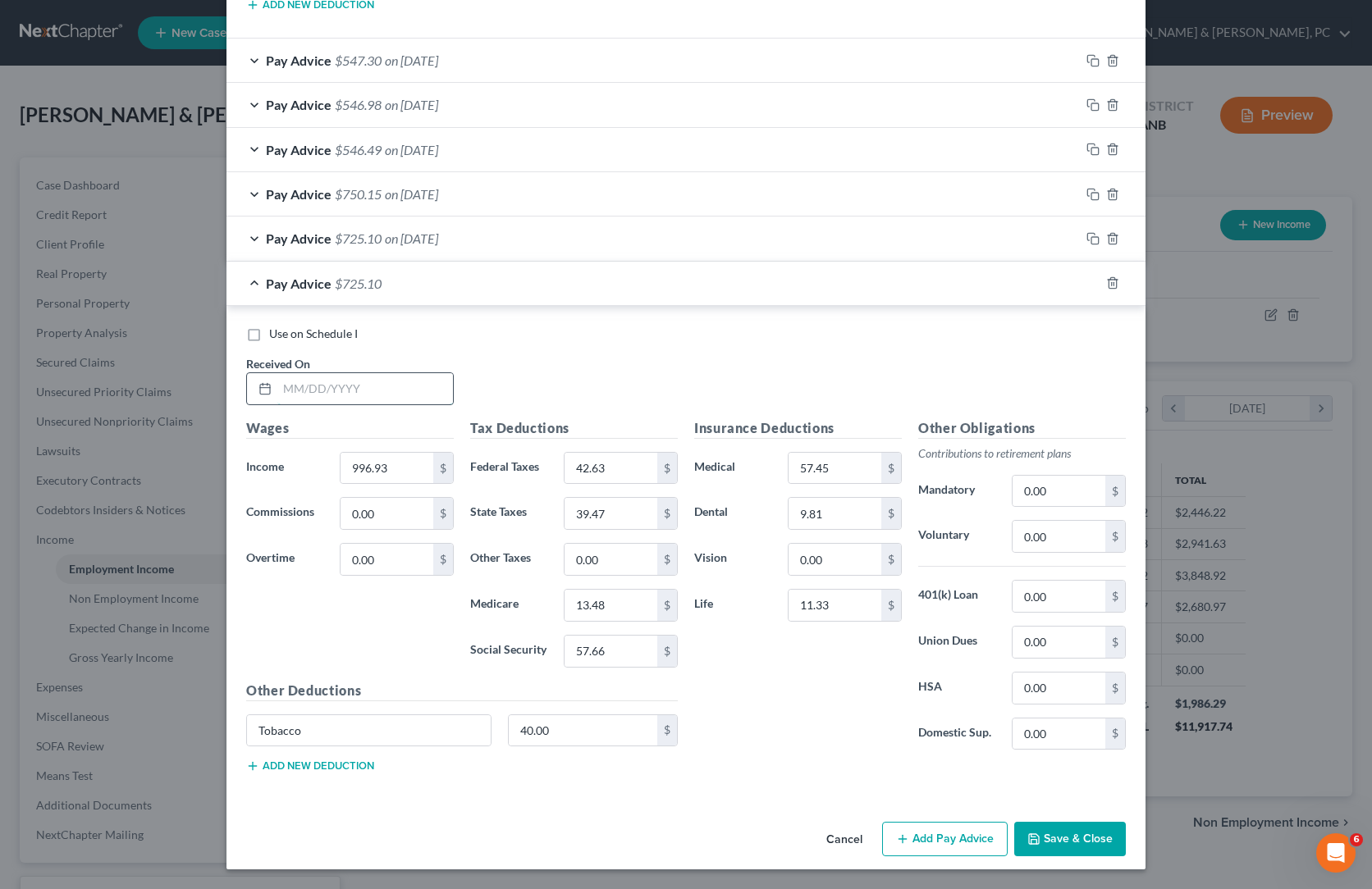
paste input "[DATE]"
type input "[DATE]"
click at [340, 453] on input "996.93" at bounding box center [387, 468] width 93 height 31
paste input "1,031.2"
type input "1,031.23"
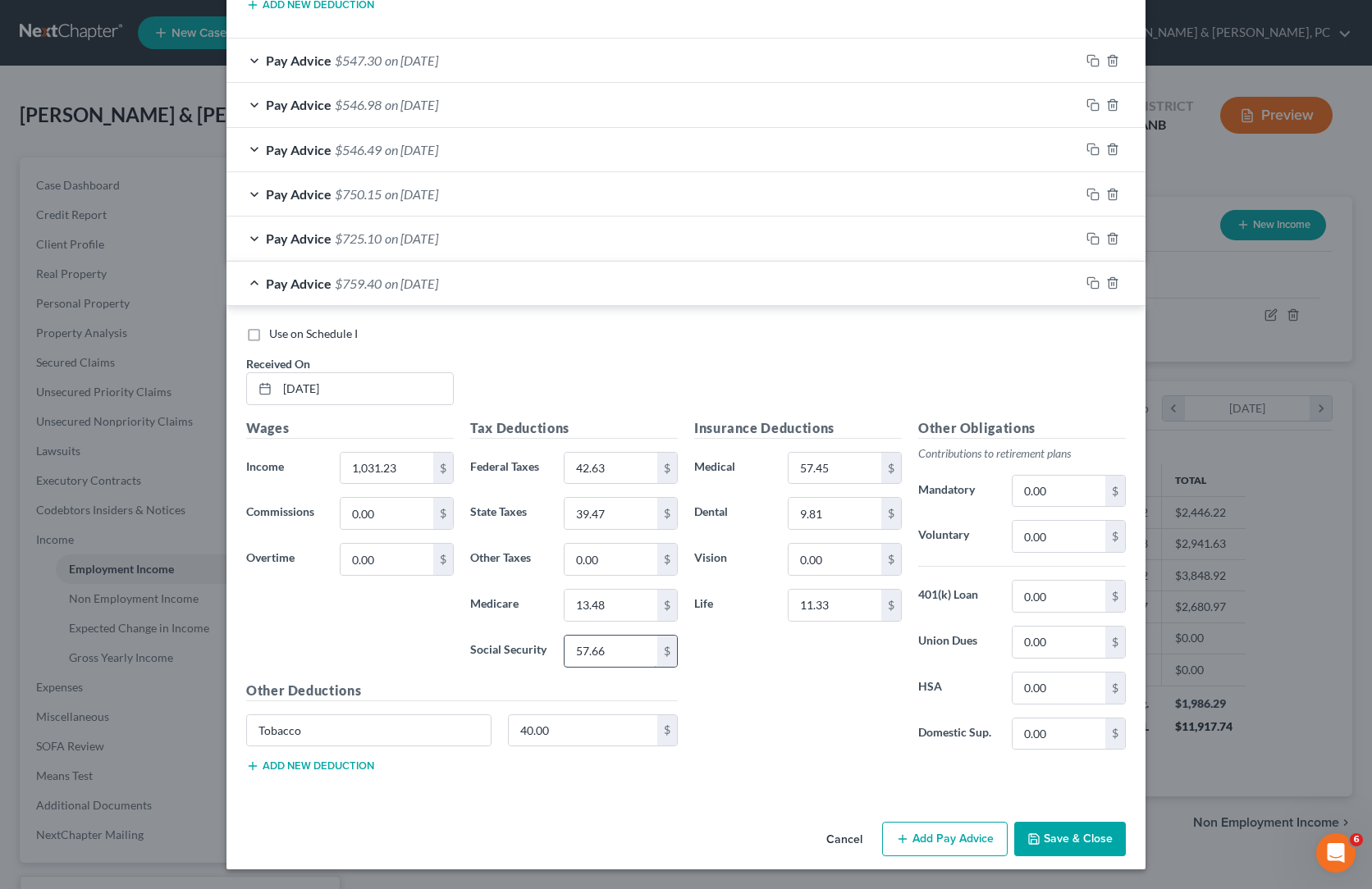
click at [567, 636] on input "57.66" at bounding box center [611, 651] width 93 height 31
paste input "9.79"
type input "59.79"
click at [564, 590] on input "13.48" at bounding box center [611, 606] width 93 height 31
paste input "99"
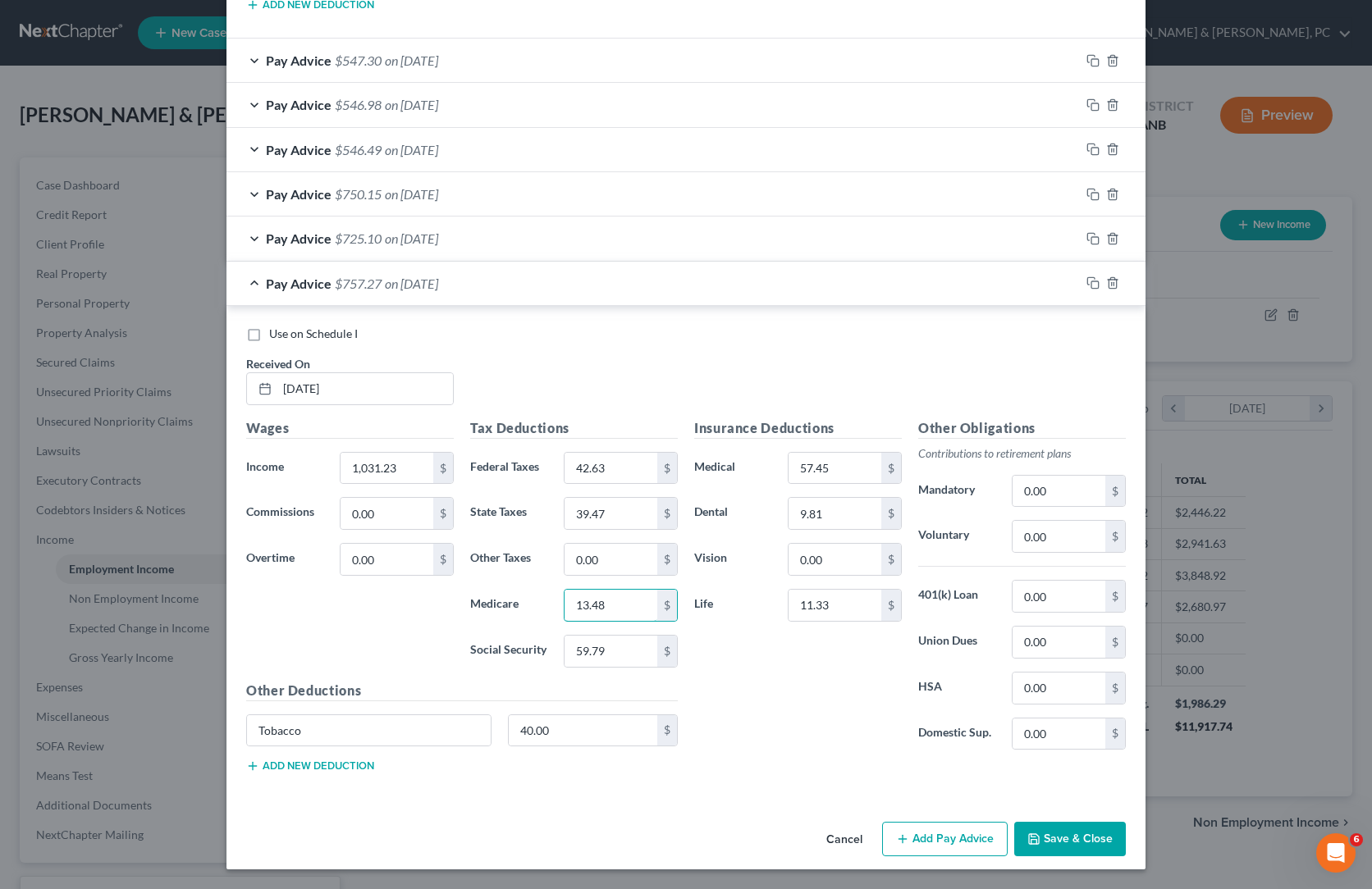
type input "13.99"
click at [571, 453] on input "42.63" at bounding box center [611, 468] width 93 height 31
paste input "6.75"
type input "46.75"
click at [582, 498] on input "39.47" at bounding box center [611, 514] width 93 height 31
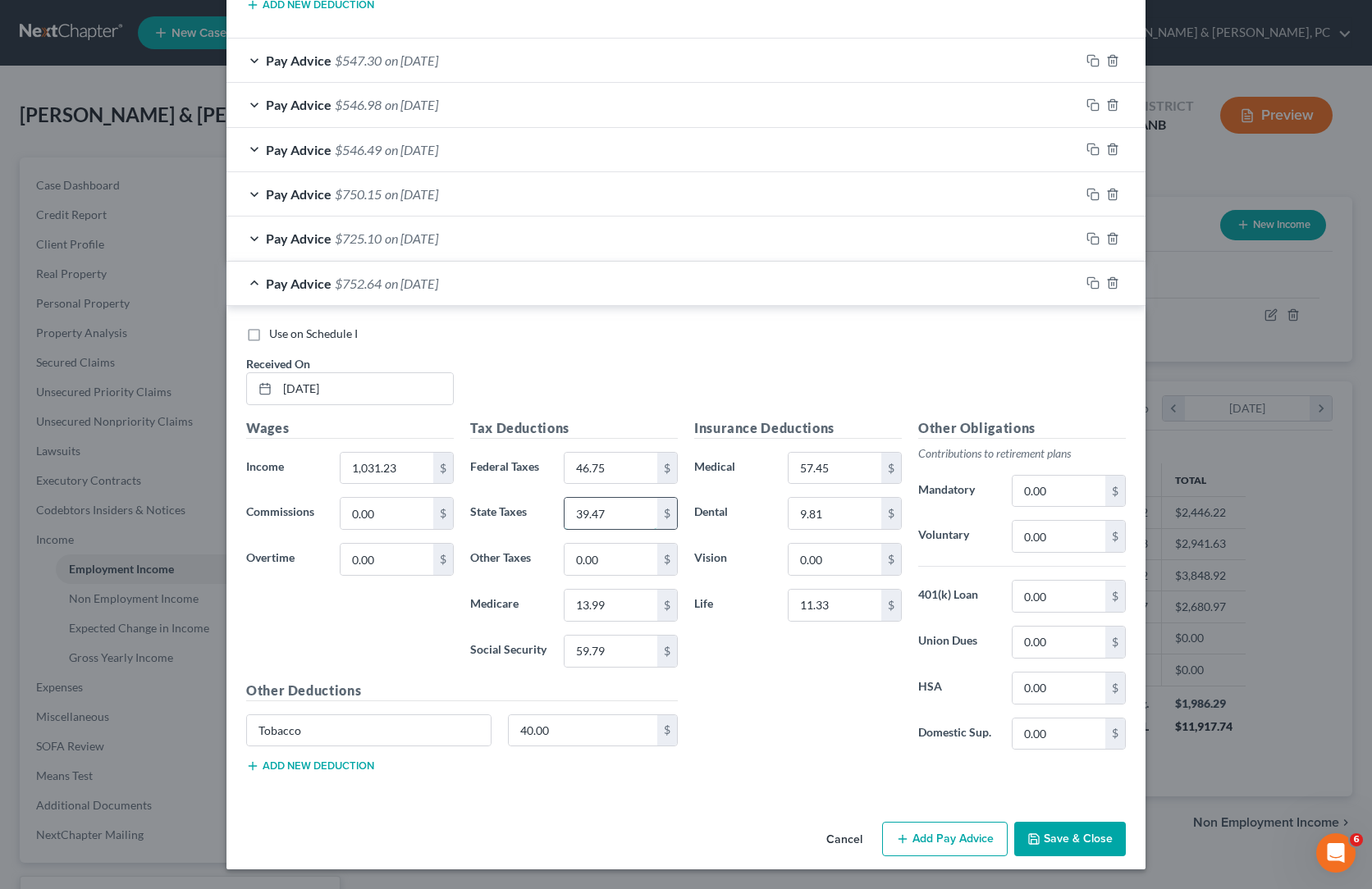
paste input "41.51"
type input "41.51"
click at [793, 589] on div "Insurance Deductions Medical 57.45 $ Dental 9.81 $ Vision 0.00 $ Life 11.33 $" at bounding box center [797, 591] width 224 height 345
click at [1125, 822] on button "Save & Close" at bounding box center [1070, 839] width 112 height 34
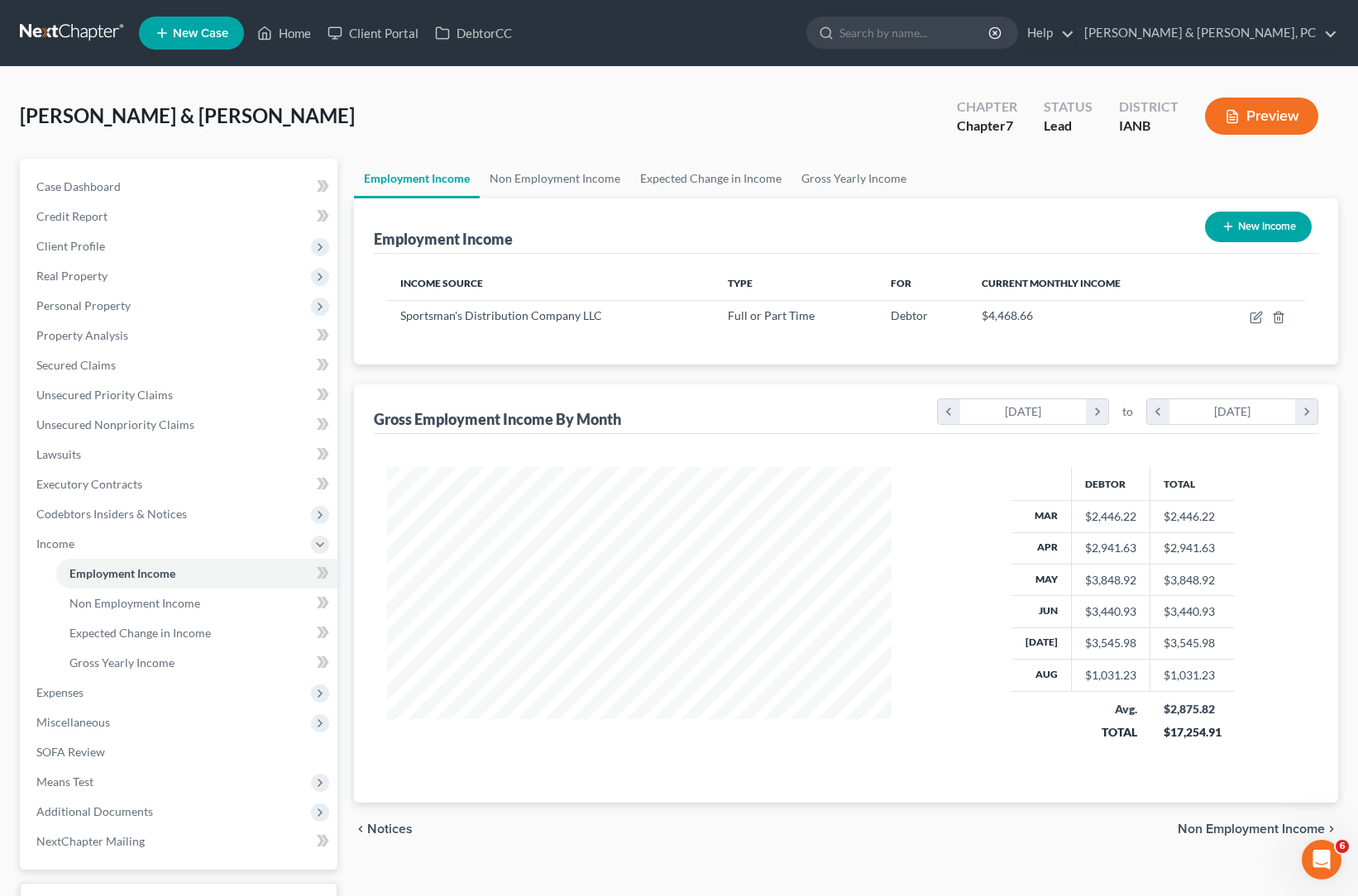
scroll to position [826249, 826517]
